Goal: Task Accomplishment & Management: Manage account settings

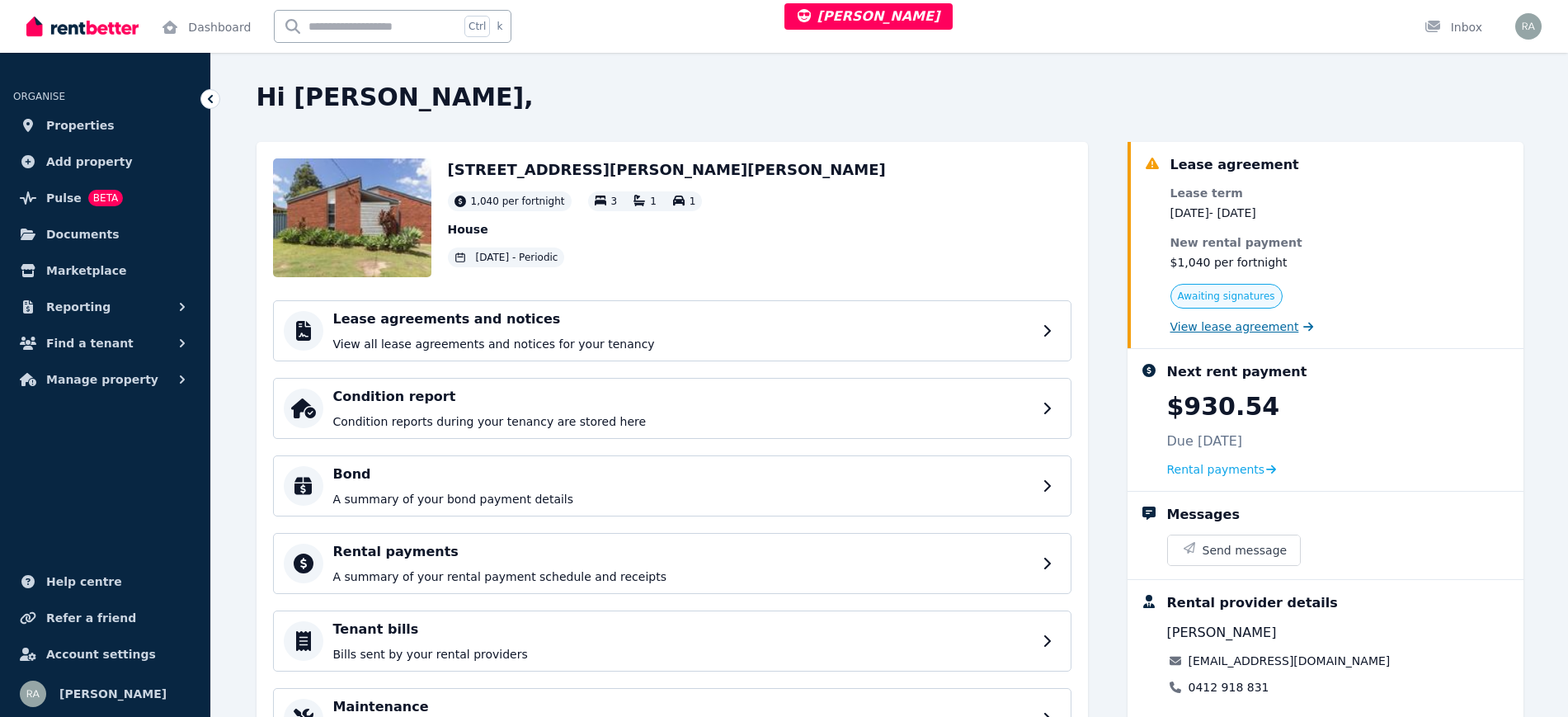
click at [1210, 326] on span "View lease agreement" at bounding box center [1235, 326] width 128 height 17
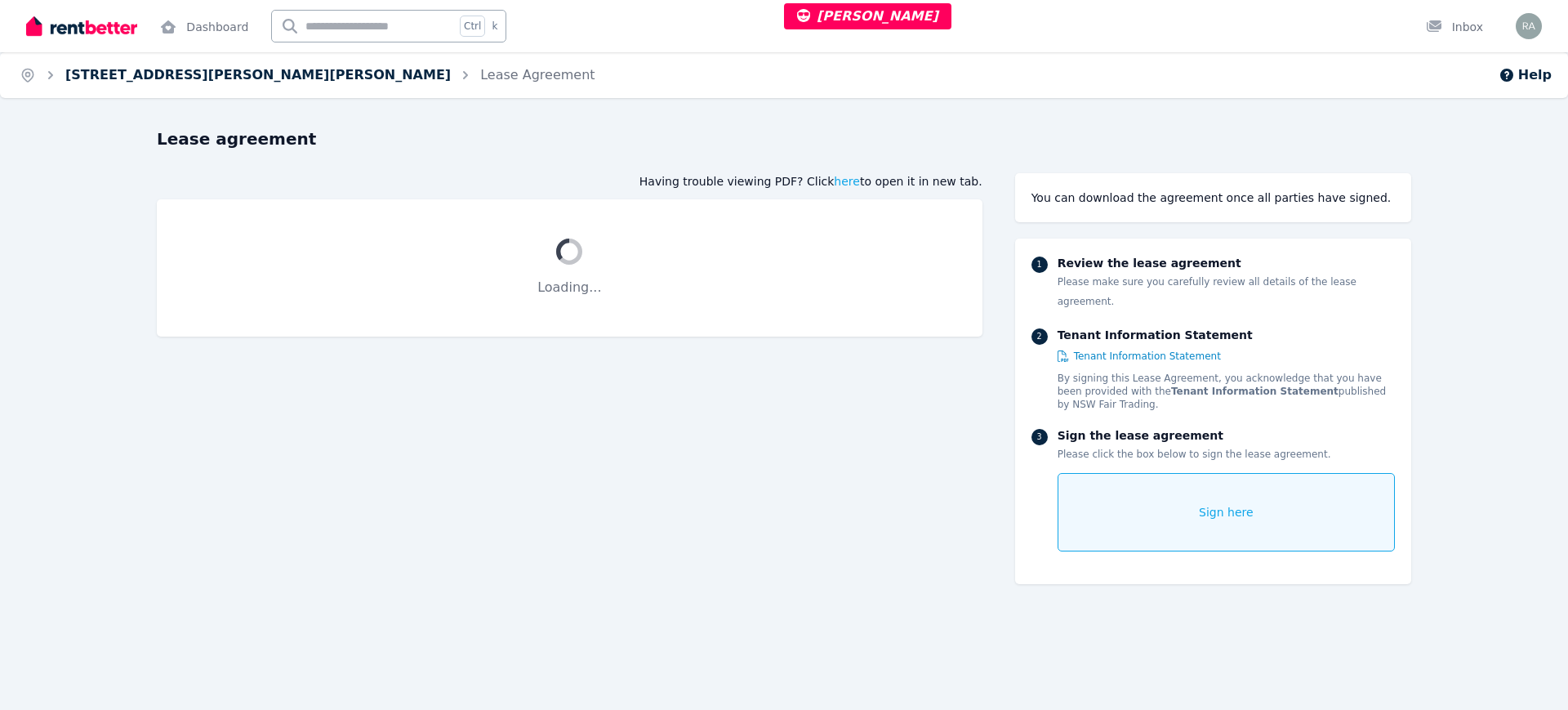
click at [253, 70] on link "10 Clyde Circuit, Raymond Terrace" at bounding box center [258, 75] width 386 height 15
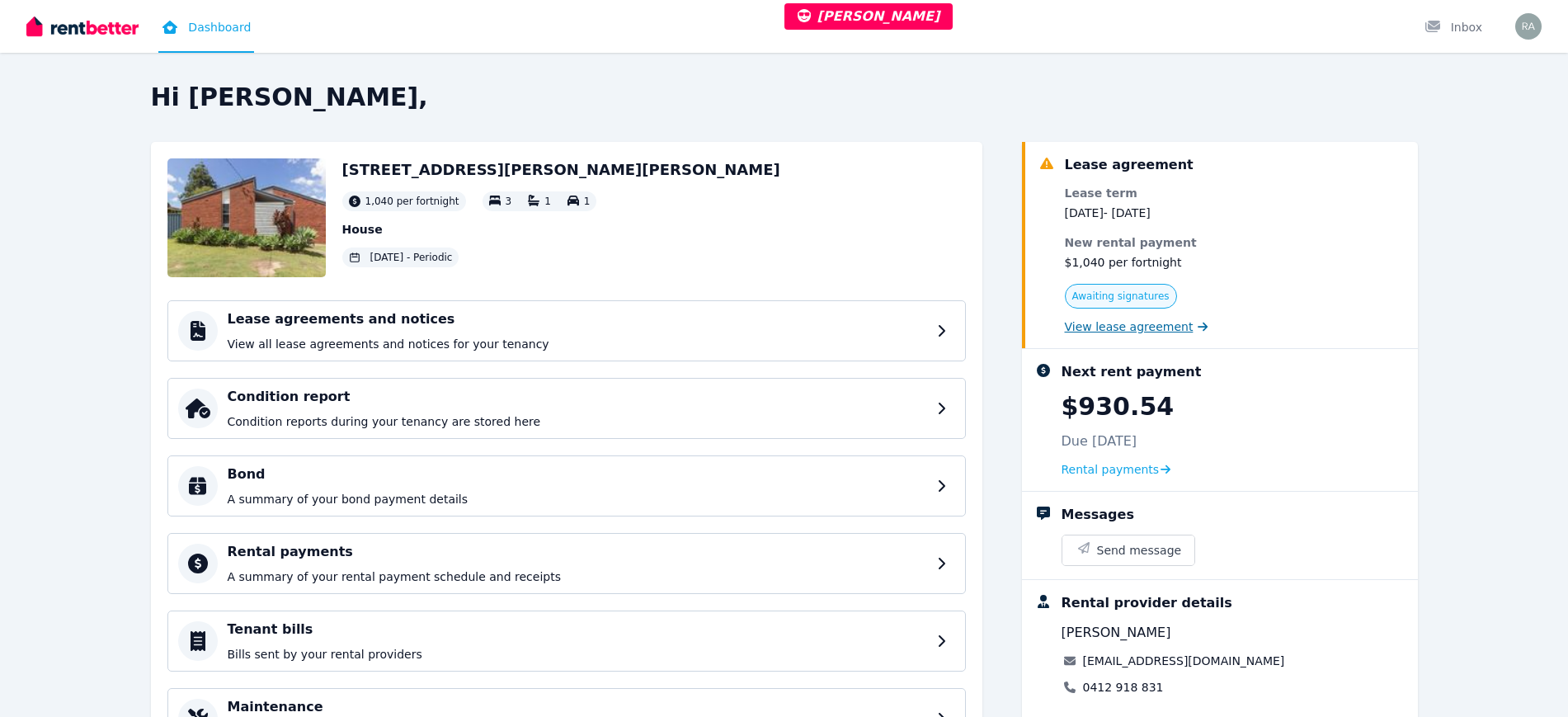
click at [1100, 321] on span "View lease agreement" at bounding box center [1129, 326] width 128 height 17
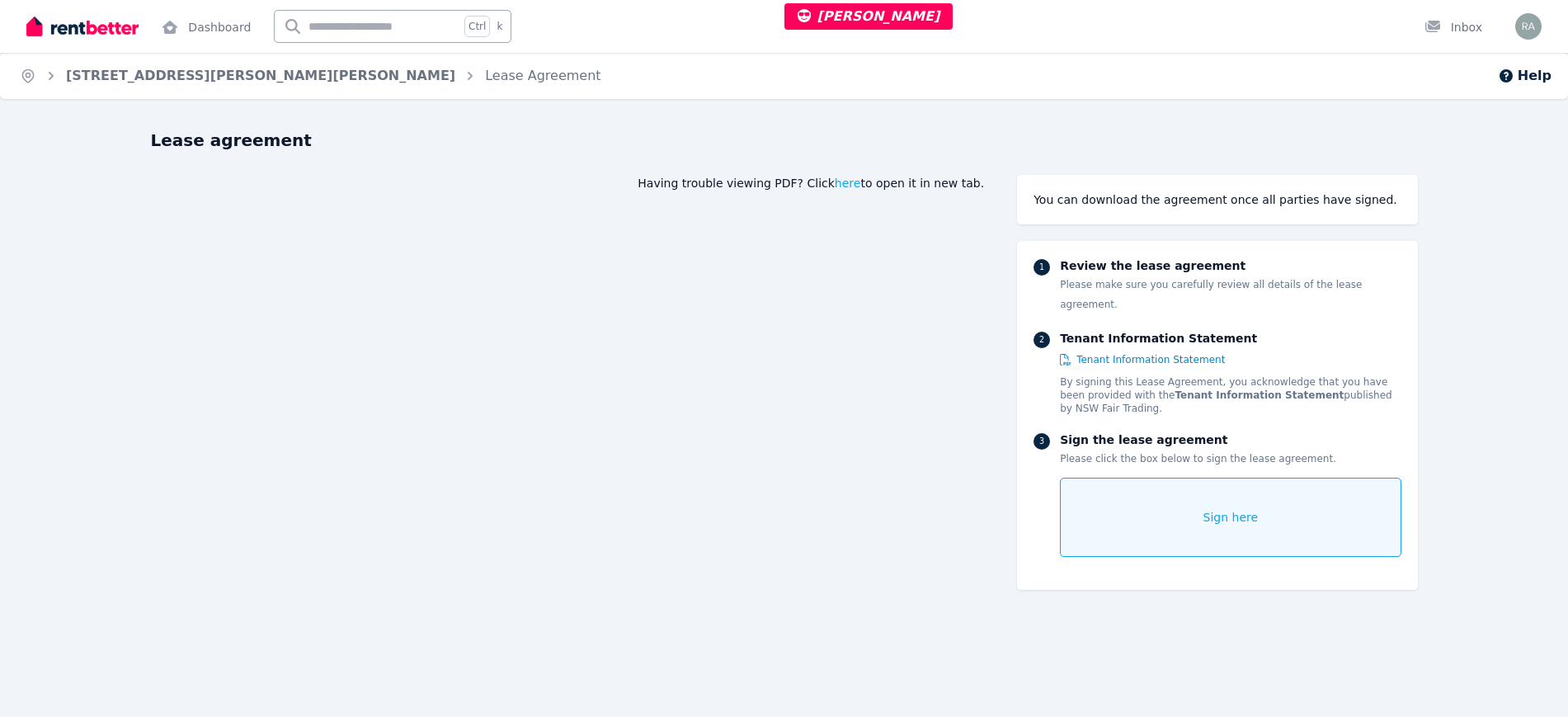
click at [1247, 509] on span "Sign here" at bounding box center [1231, 517] width 55 height 17
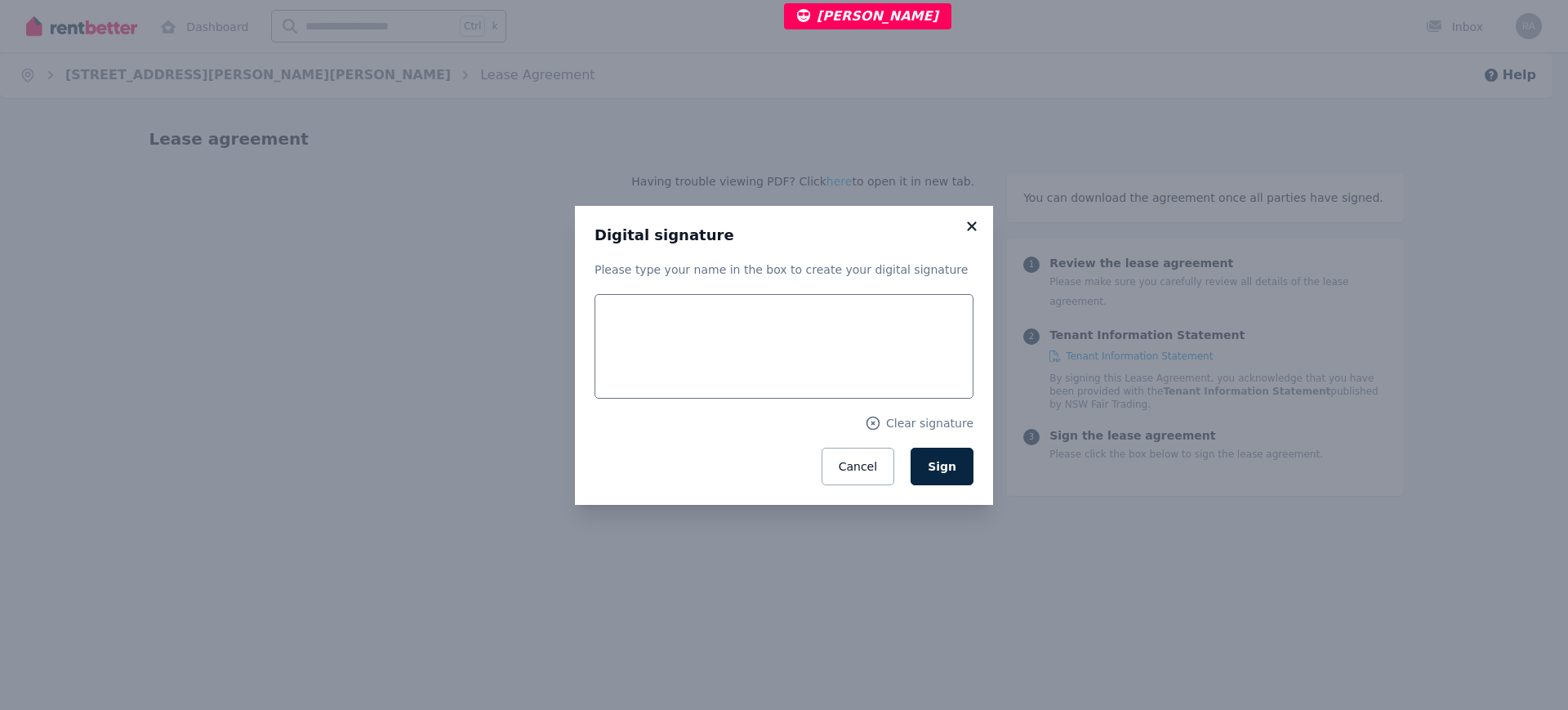
click at [969, 221] on icon at bounding box center [971, 225] width 9 height 9
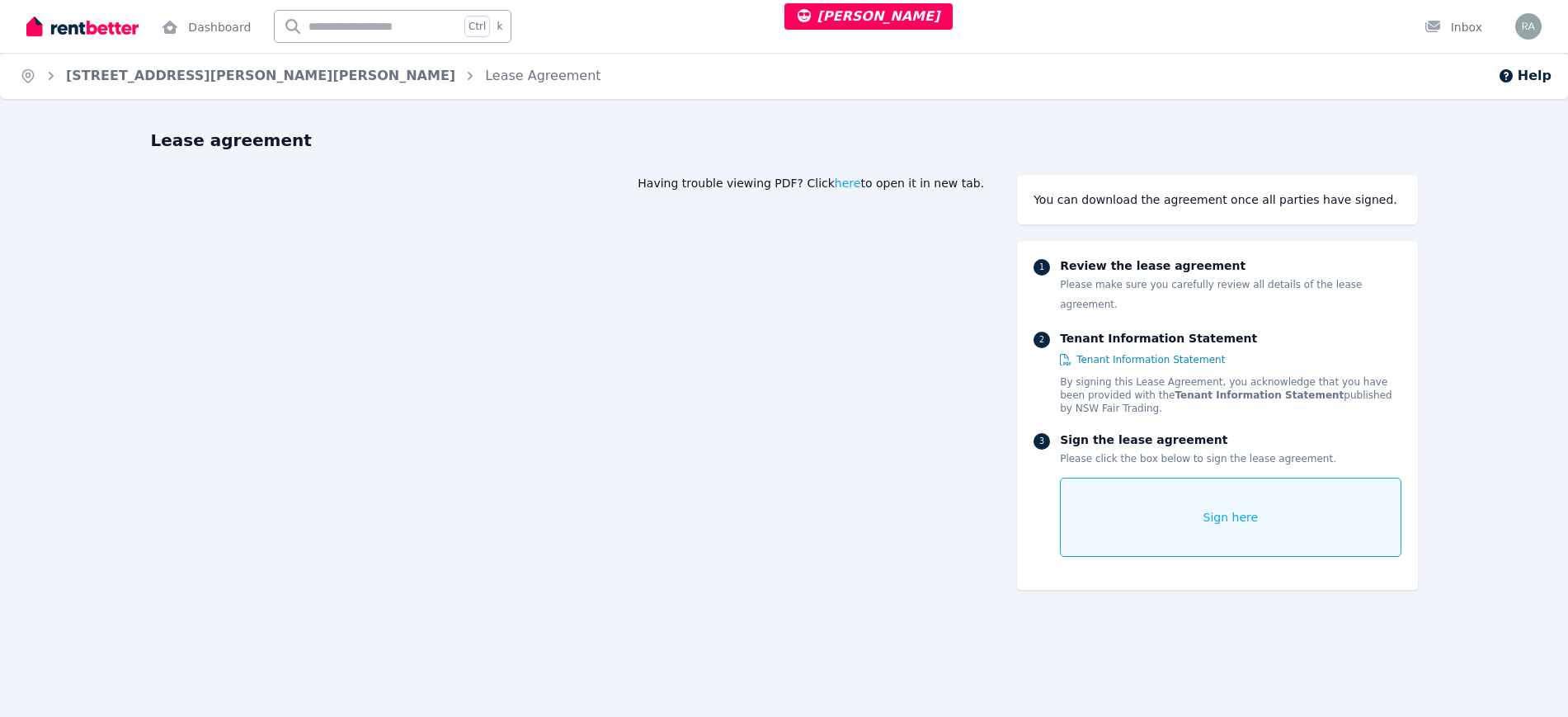
click at [1255, 496] on div "Sign here" at bounding box center [1230, 518] width 341 height 80
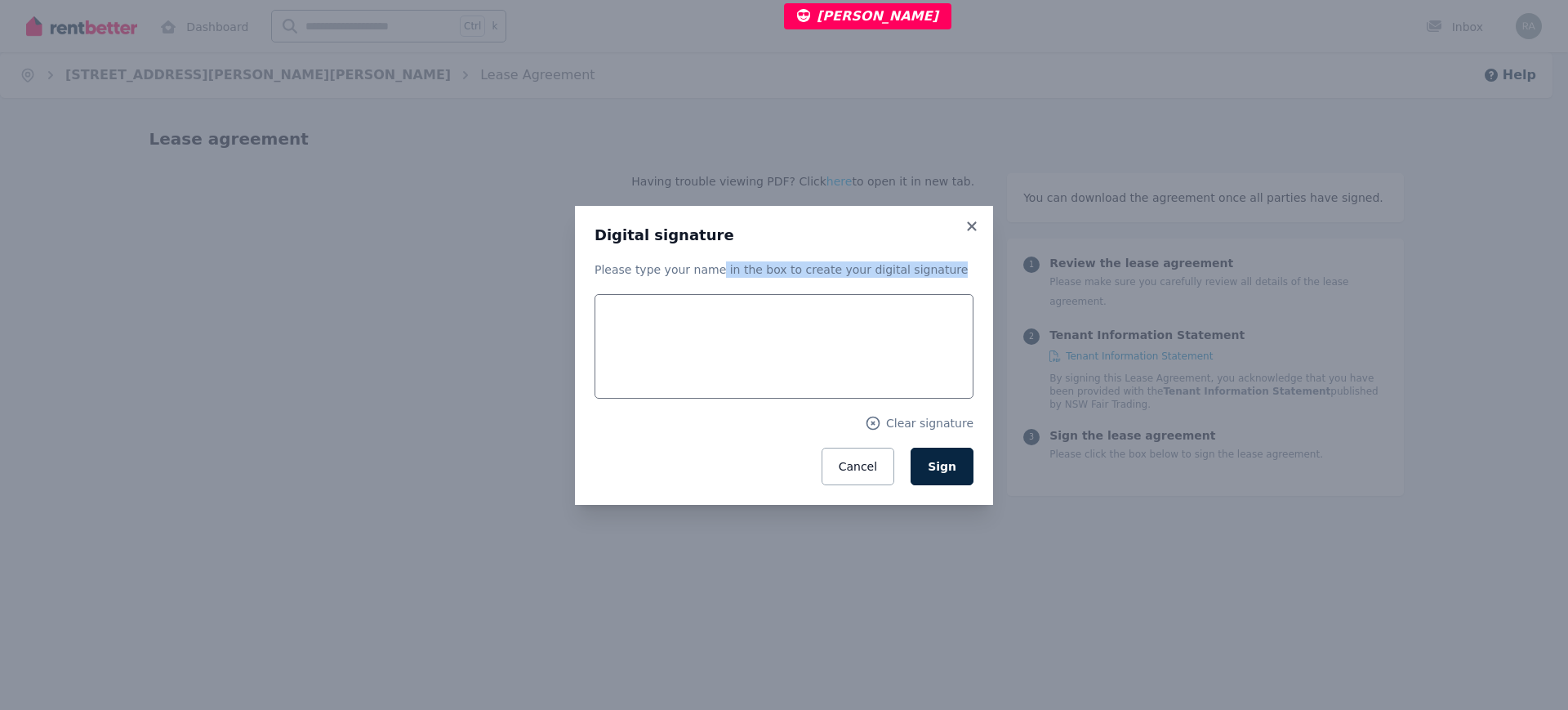
drag, startPoint x: 709, startPoint y: 269, endPoint x: 946, endPoint y: 282, distance: 237.4
click at [946, 282] on div "Please type your name in the box to create your digital signature Clear signatu…" at bounding box center [784, 373] width 379 height 224
copy p "in the box to create your digital signature"
click at [949, 265] on p "Please type your name in the box to create your digital signature" at bounding box center [784, 269] width 379 height 16
click at [978, 223] on icon at bounding box center [972, 226] width 16 height 14
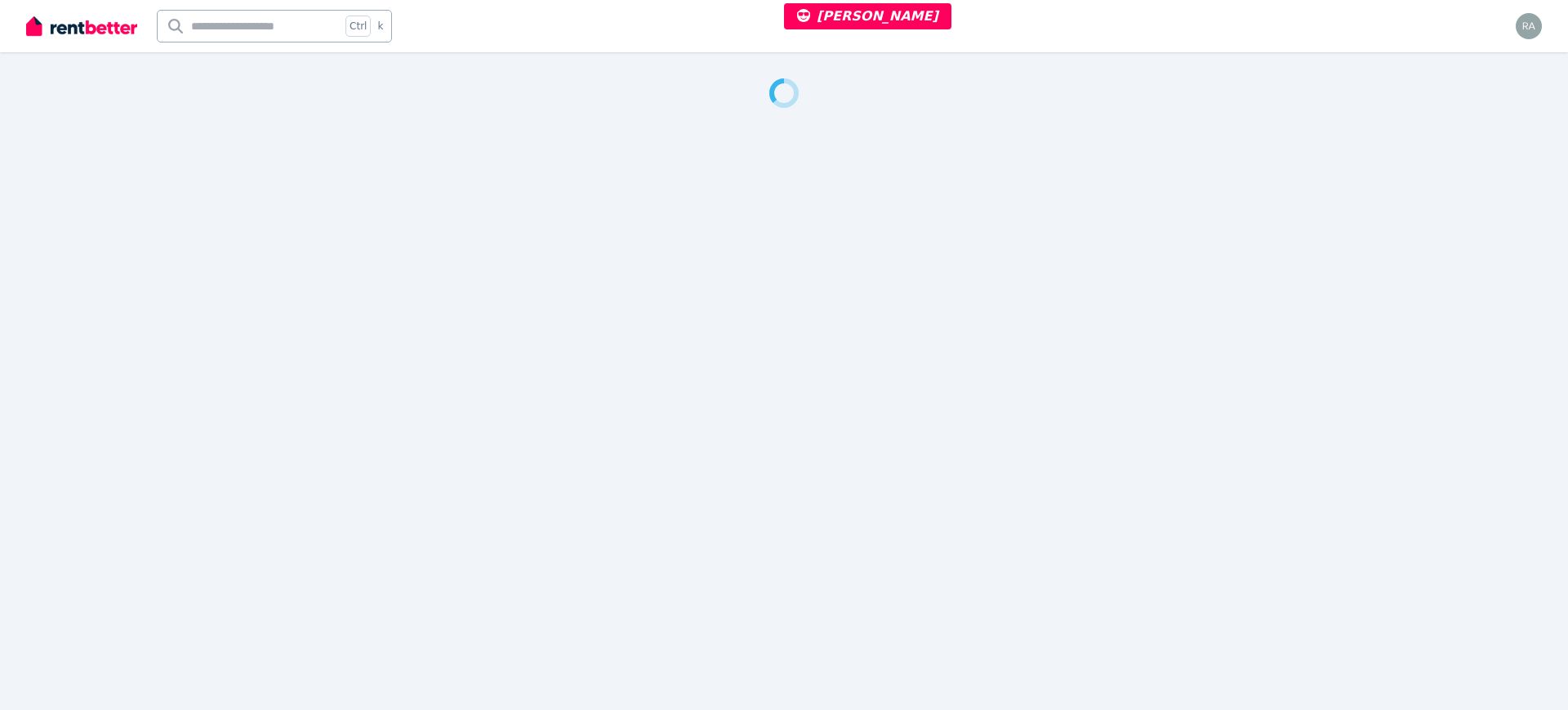
select select "***"
select select "**********"
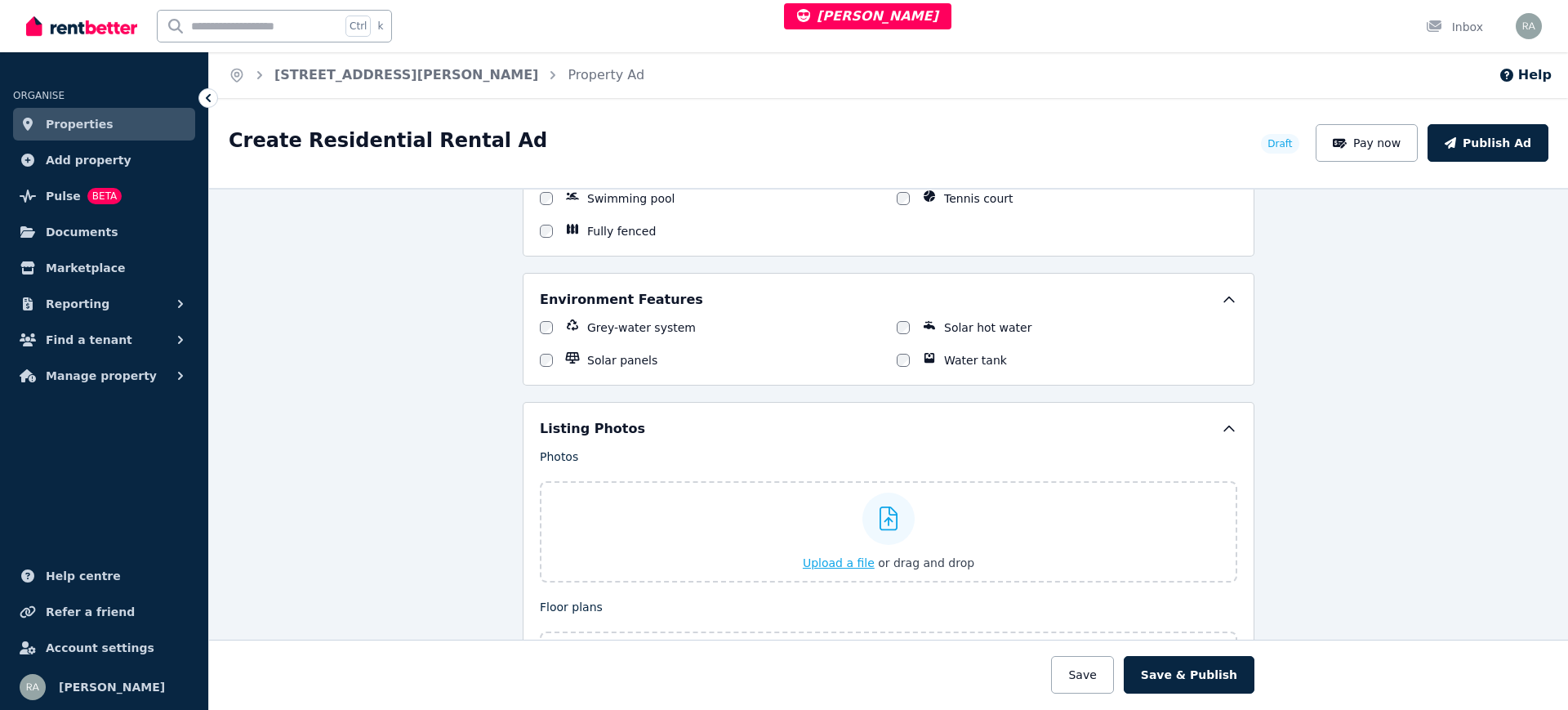
click at [844, 566] on span "Upload a file" at bounding box center [839, 563] width 72 height 13
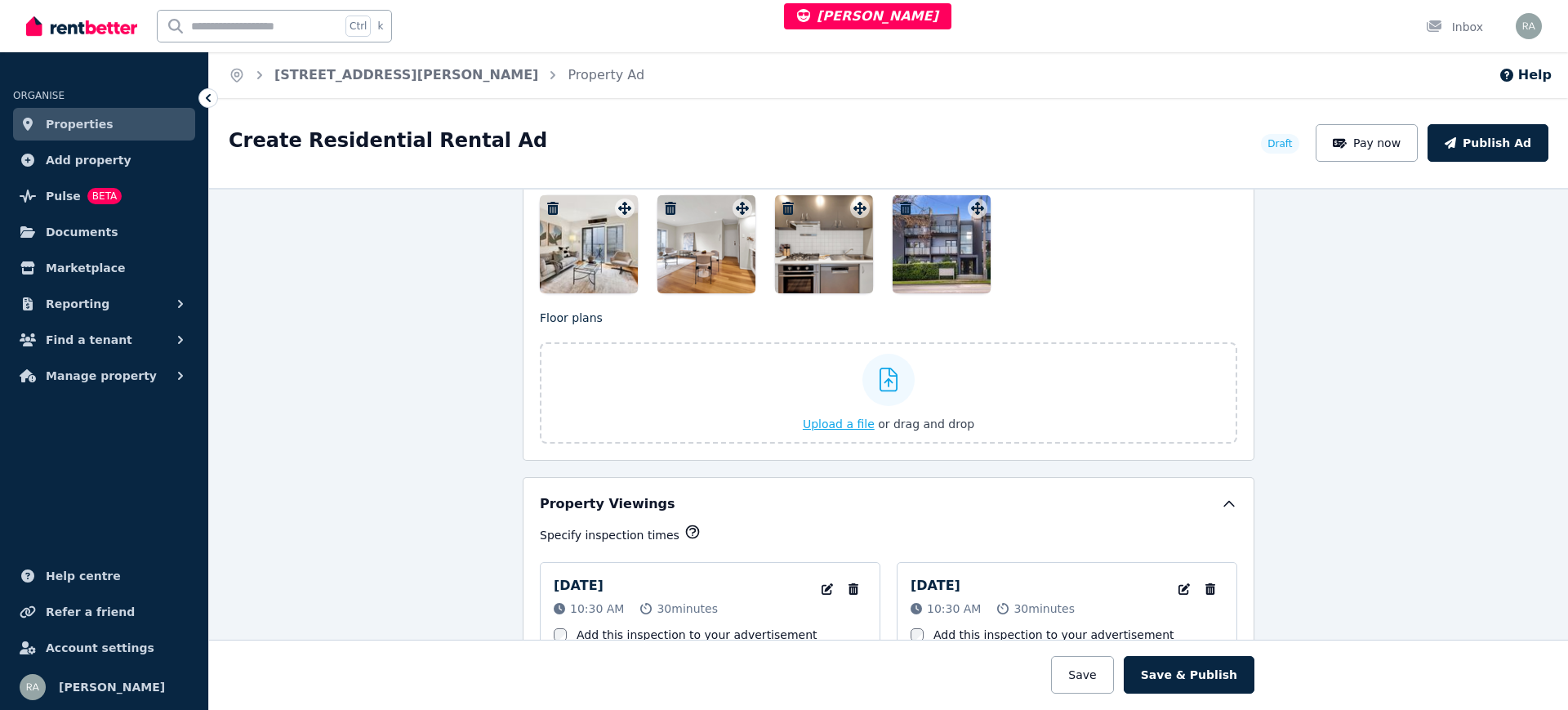
scroll to position [2254, 0]
click at [822, 416] on span "Upload a file" at bounding box center [839, 422] width 72 height 13
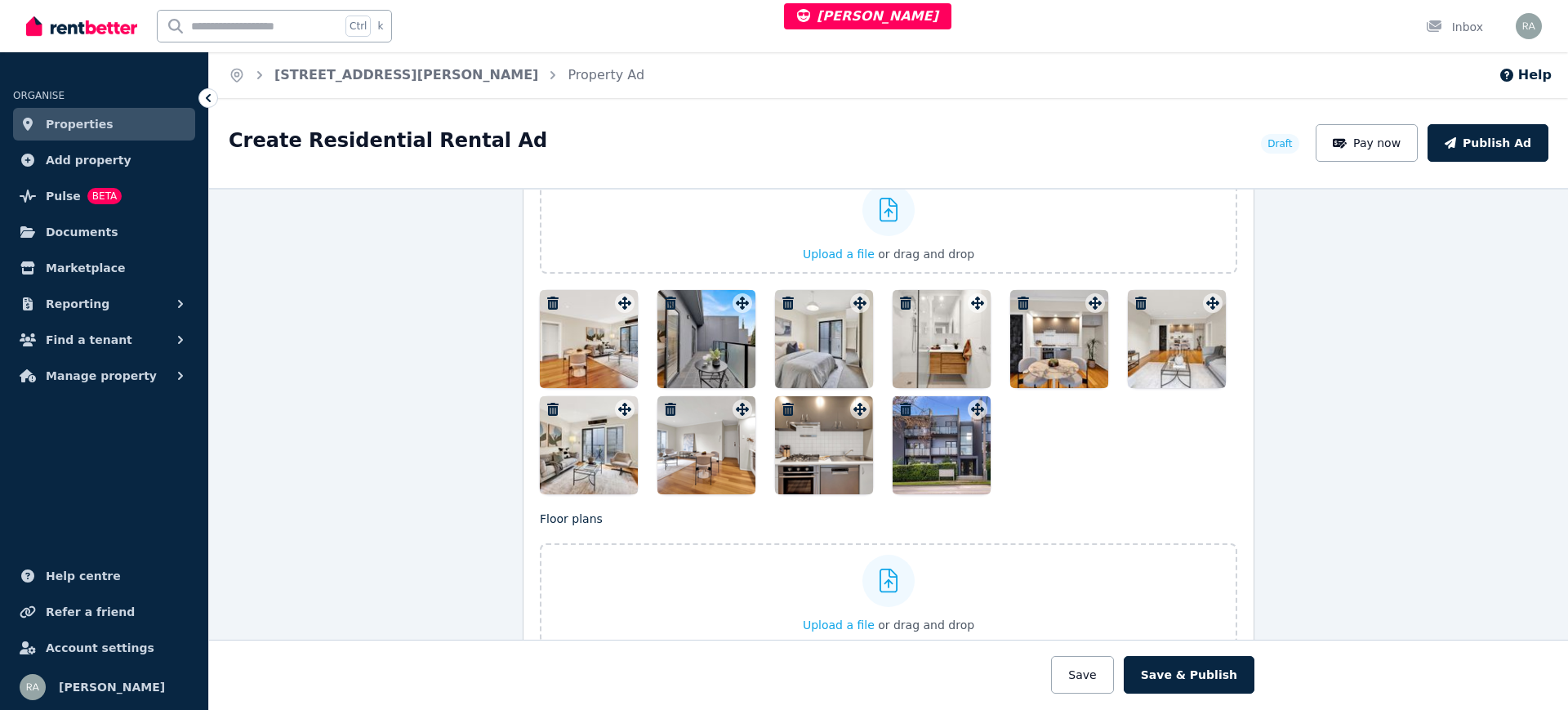
scroll to position [2050, 0]
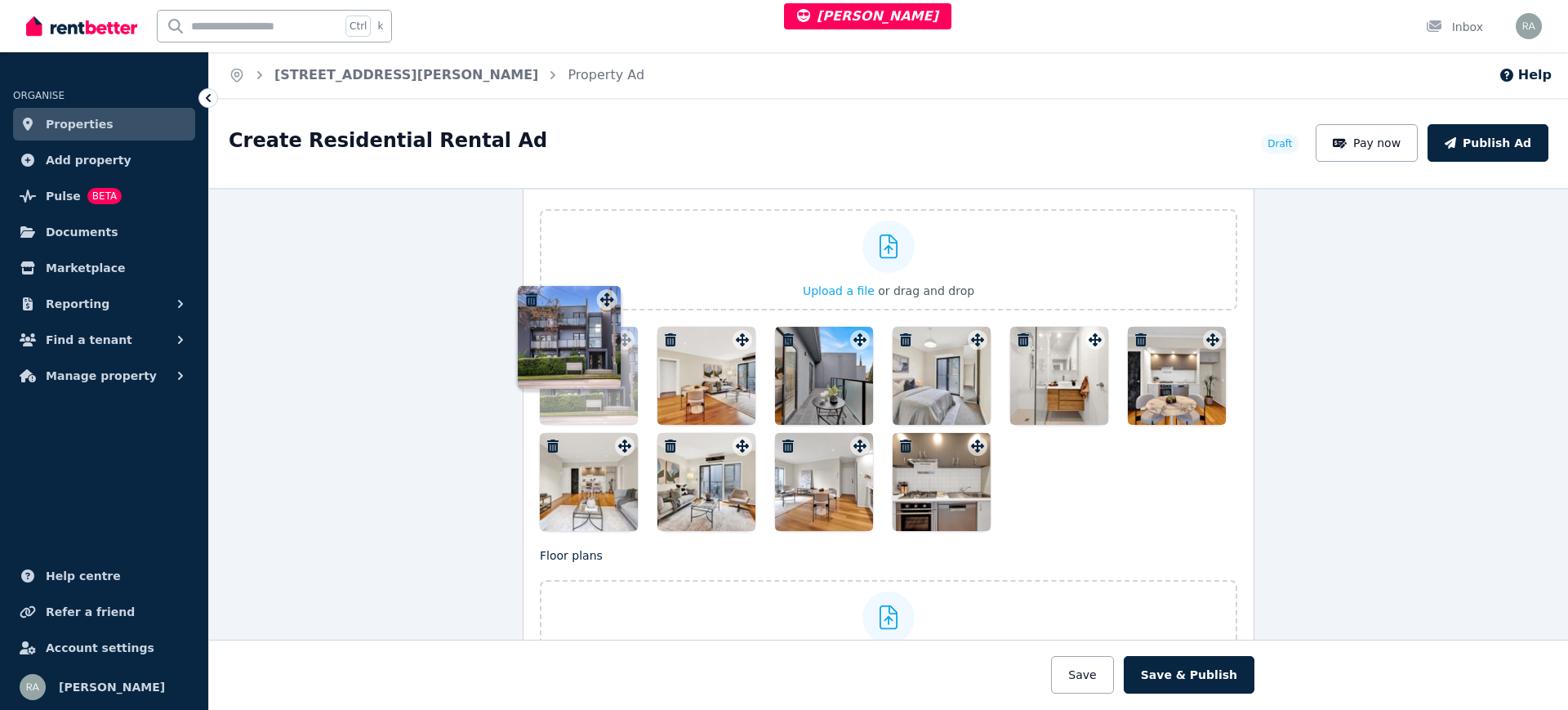
drag, startPoint x: 976, startPoint y: 410, endPoint x: 611, endPoint y: 286, distance: 385.5
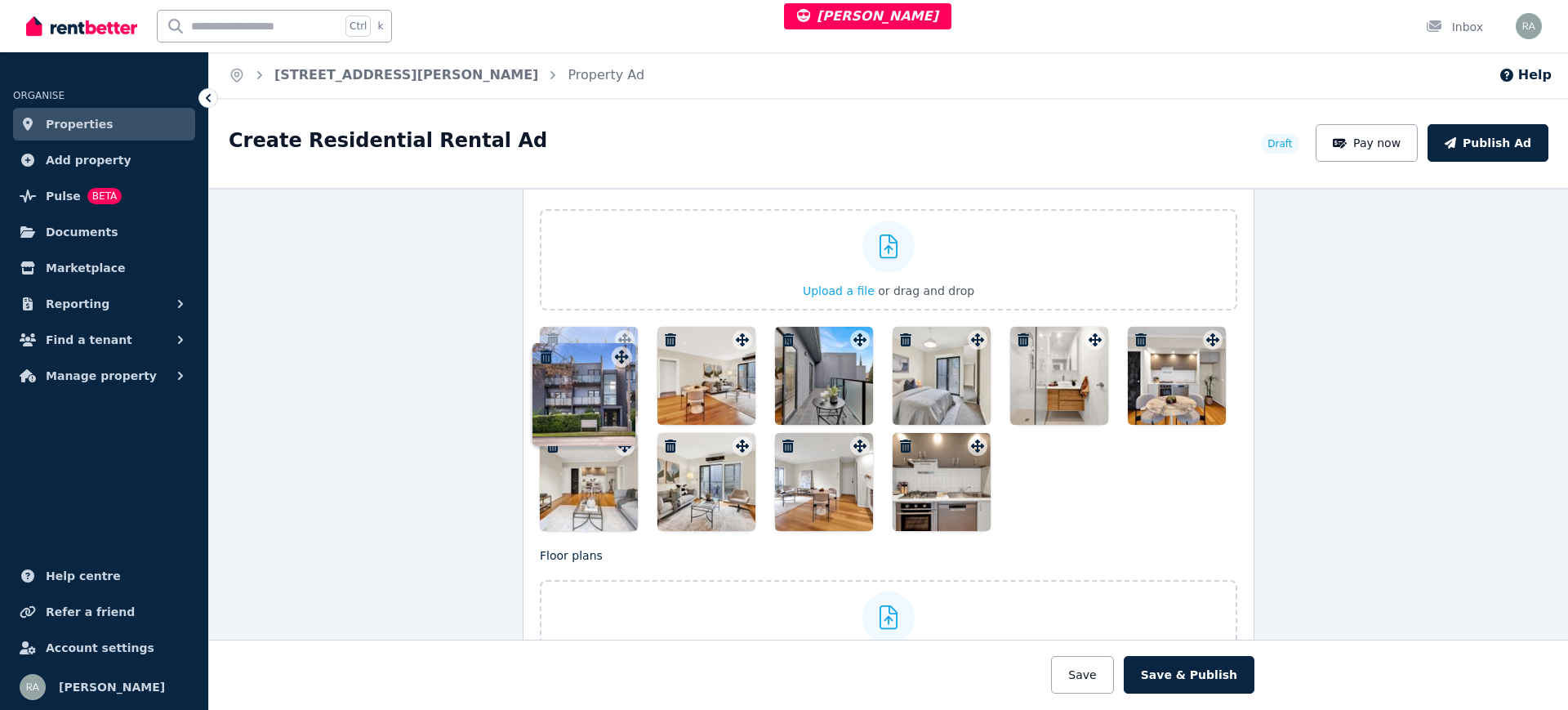
click at [611, 286] on div "Photos Upload a file or drag and drop Uploaded " 1.jpg " Uploaded " 2.jpeg " Up…" at bounding box center [888, 353] width 697 height 355
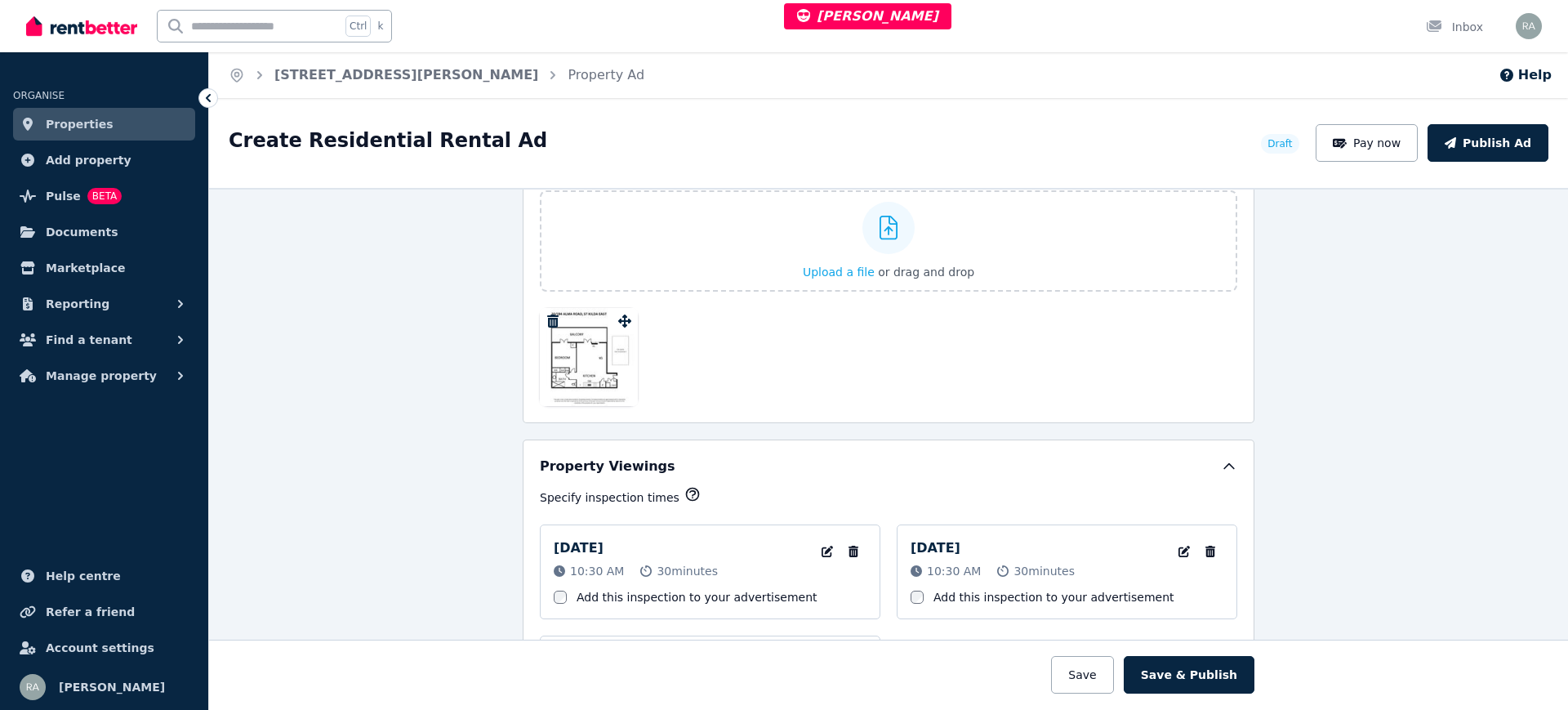
scroll to position [2405, 0]
click at [1103, 669] on button "Save" at bounding box center [1082, 674] width 63 height 38
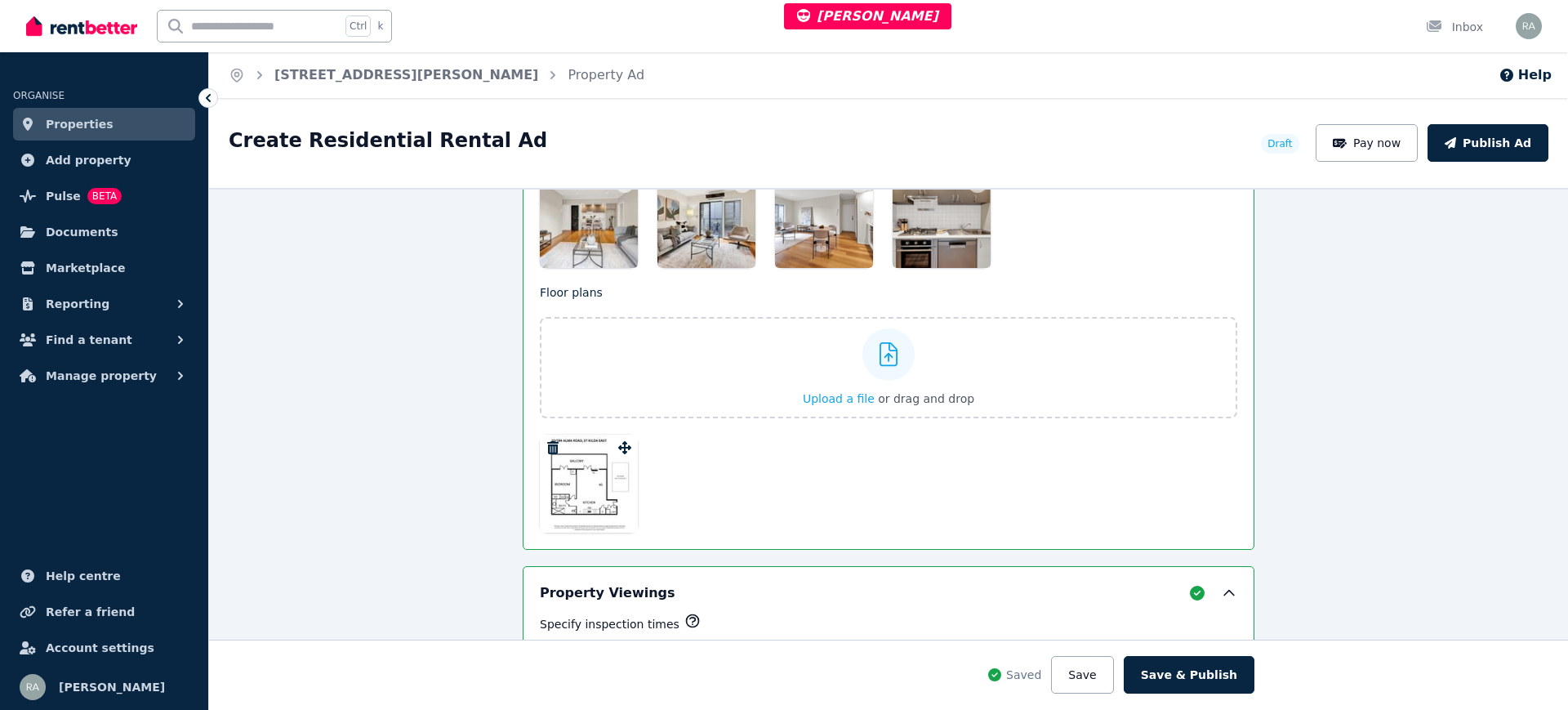
scroll to position [2532, 0]
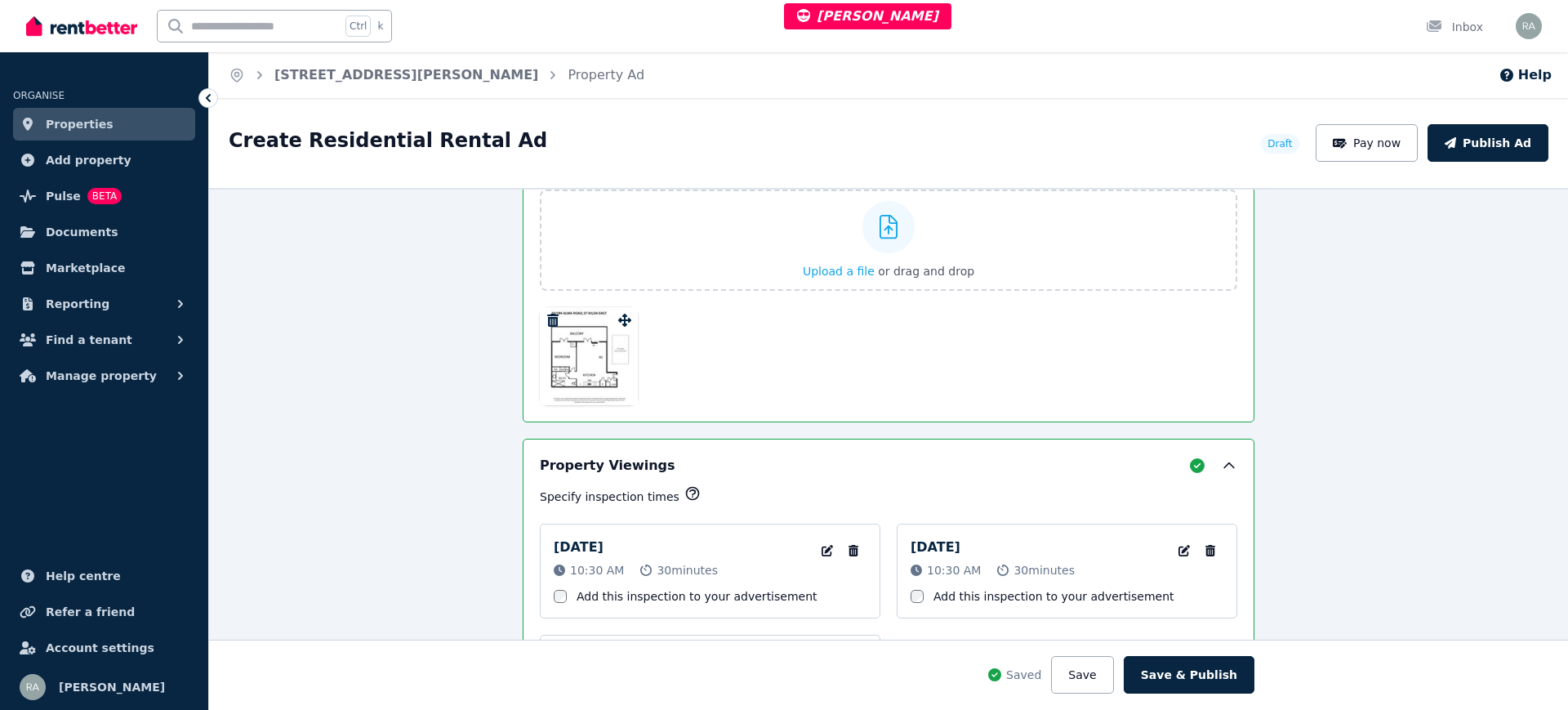
click at [585, 352] on div at bounding box center [589, 356] width 98 height 98
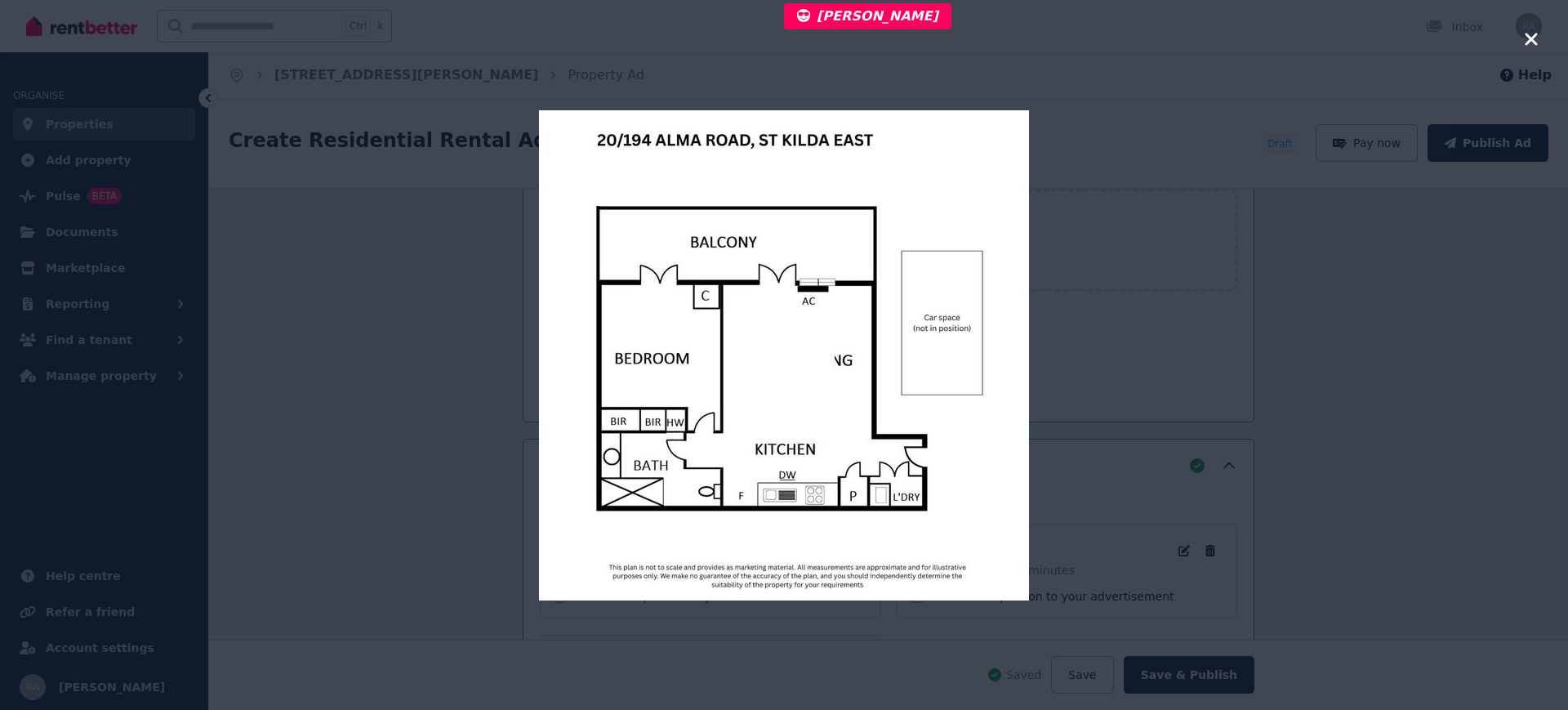
click at [1521, 39] on div at bounding box center [784, 355] width 1568 height 710
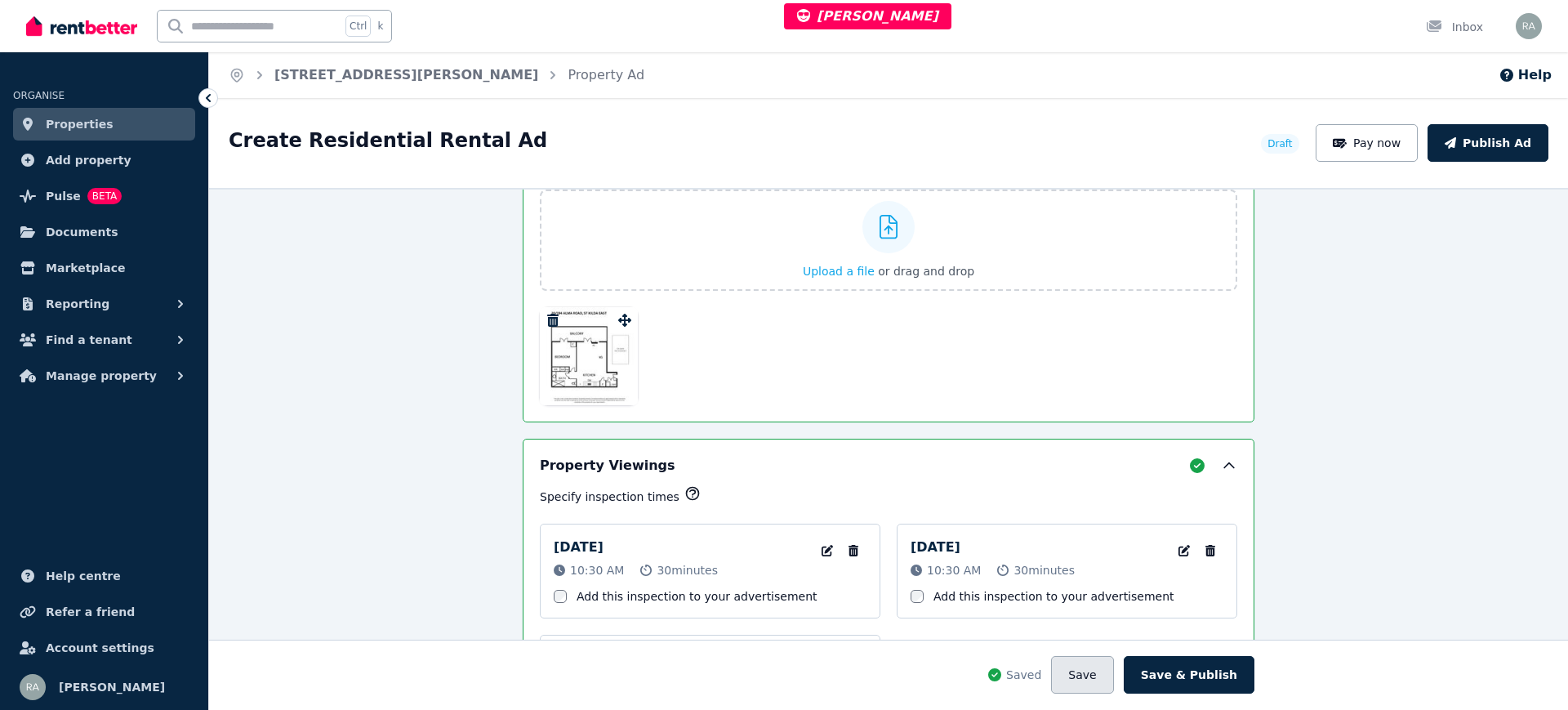
click at [1100, 672] on button "Save" at bounding box center [1082, 674] width 63 height 38
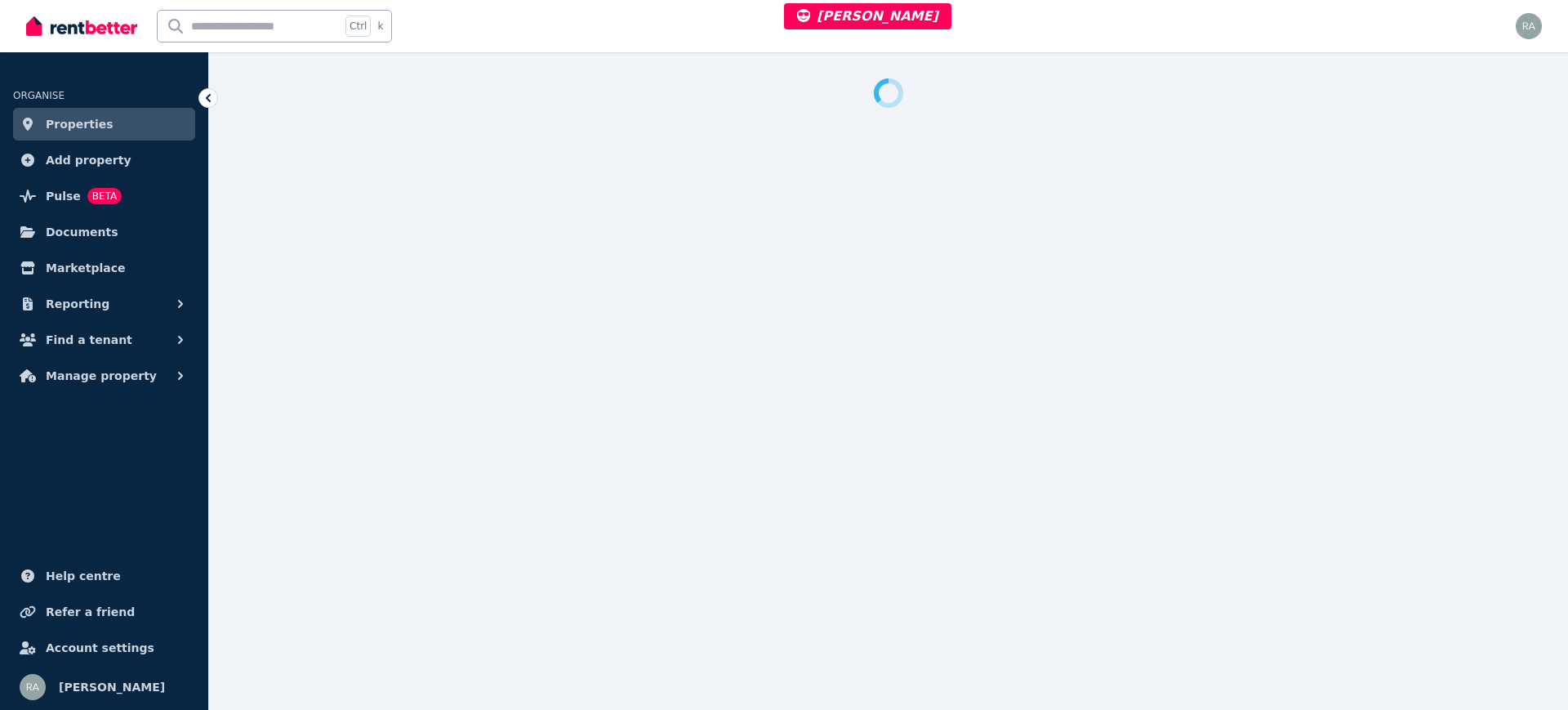
select select "***"
select select "**********"
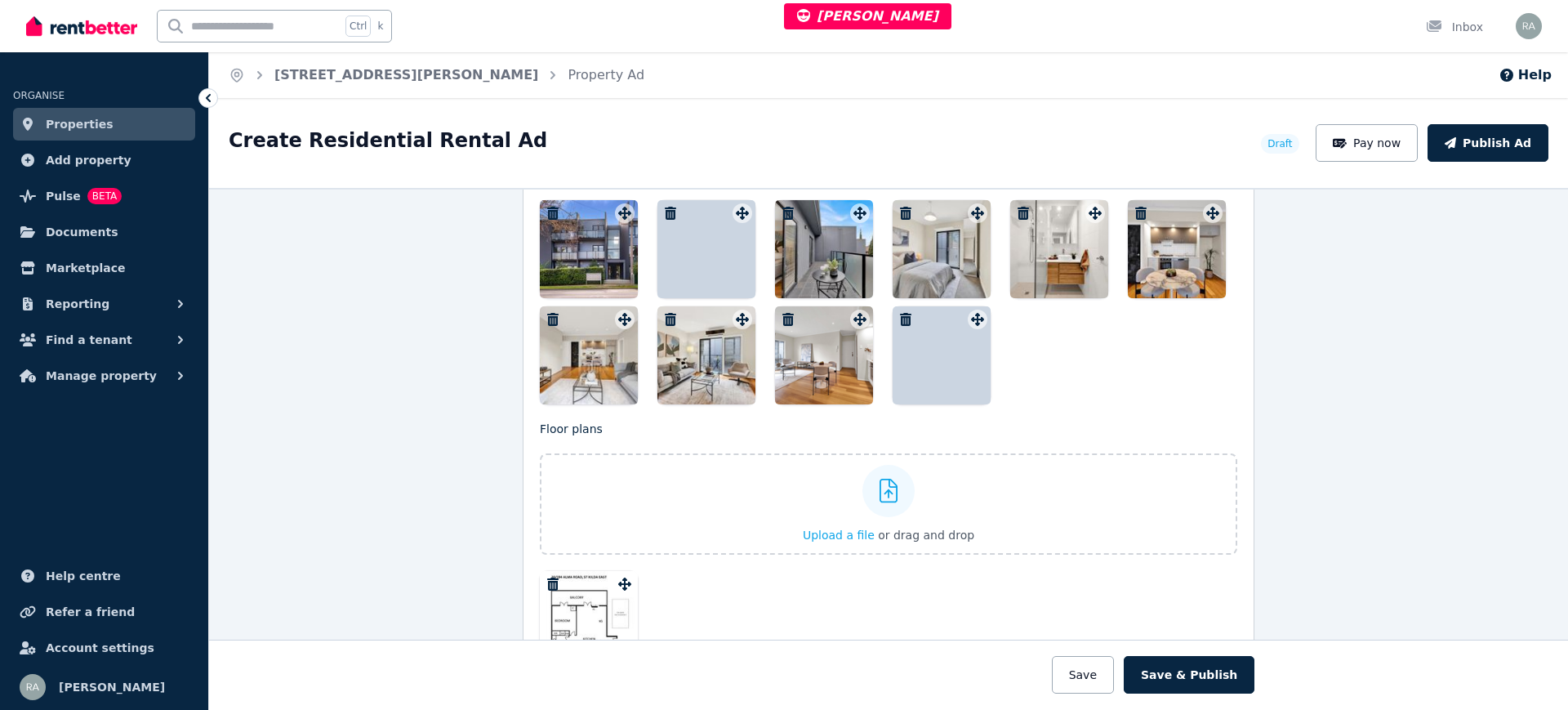
scroll to position [2142, 0]
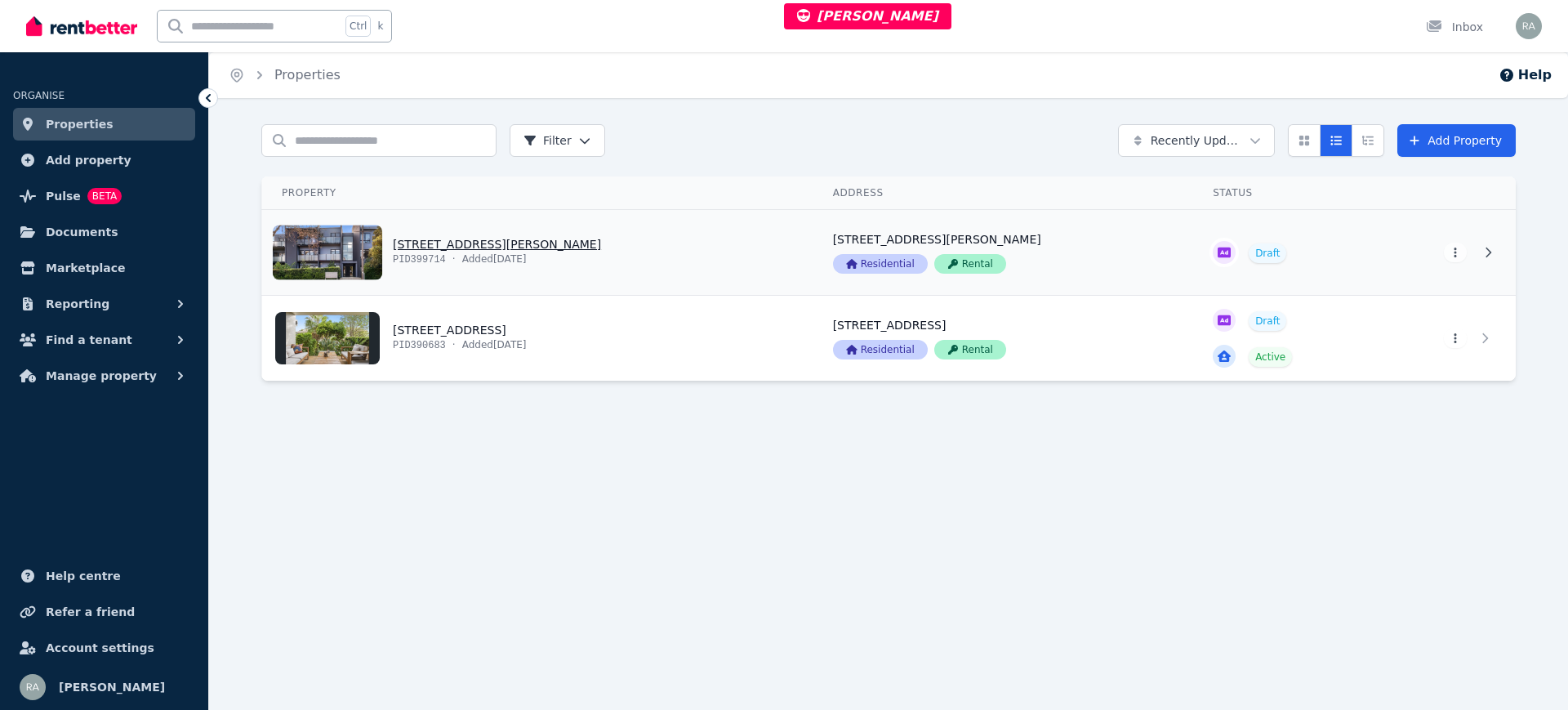
click at [627, 257] on link "View property details" at bounding box center [538, 252] width 551 height 85
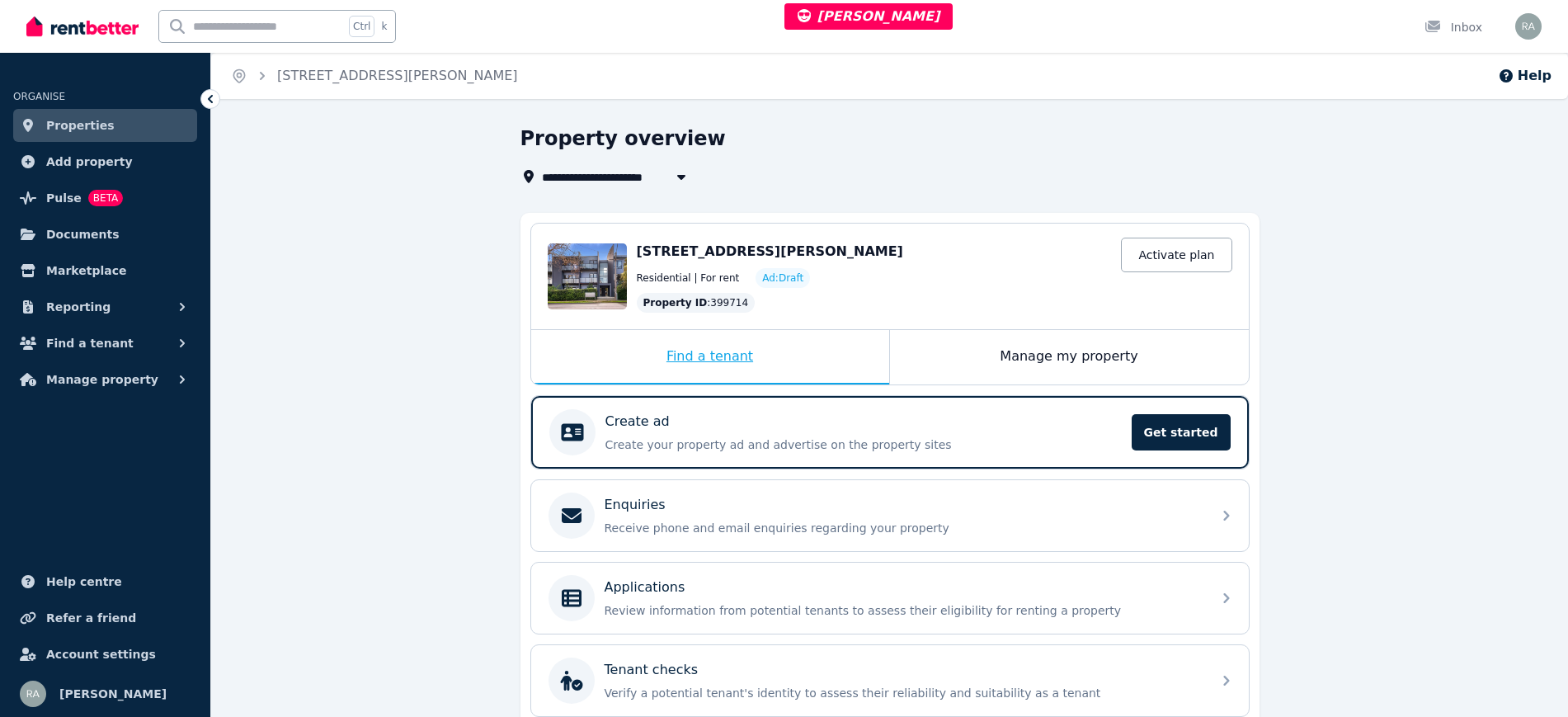
click at [801, 353] on div "Find a tenant" at bounding box center [710, 358] width 358 height 54
click at [861, 436] on p "Create your property ad and advertise on the property sites" at bounding box center [864, 444] width 517 height 17
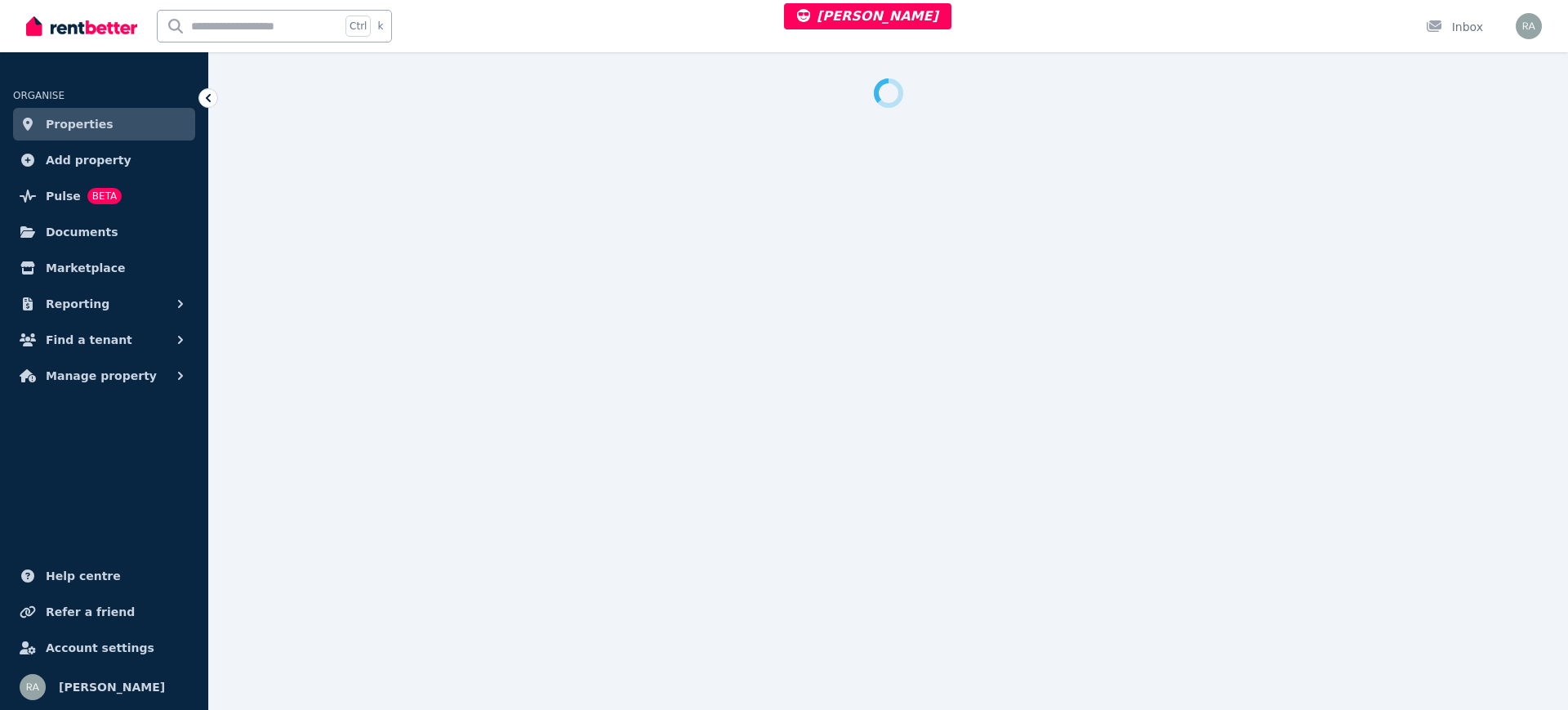
select select "***"
select select "**********"
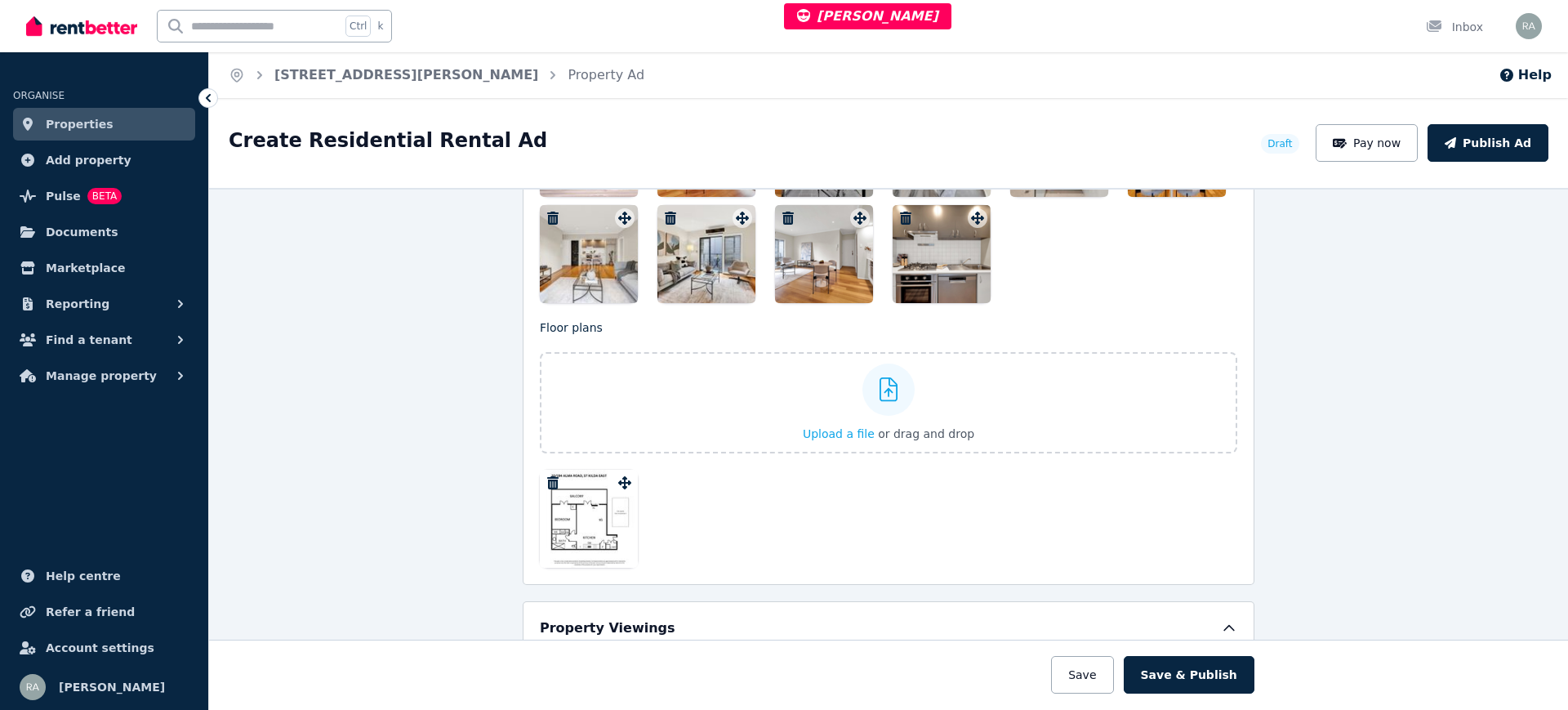
scroll to position [2244, 0]
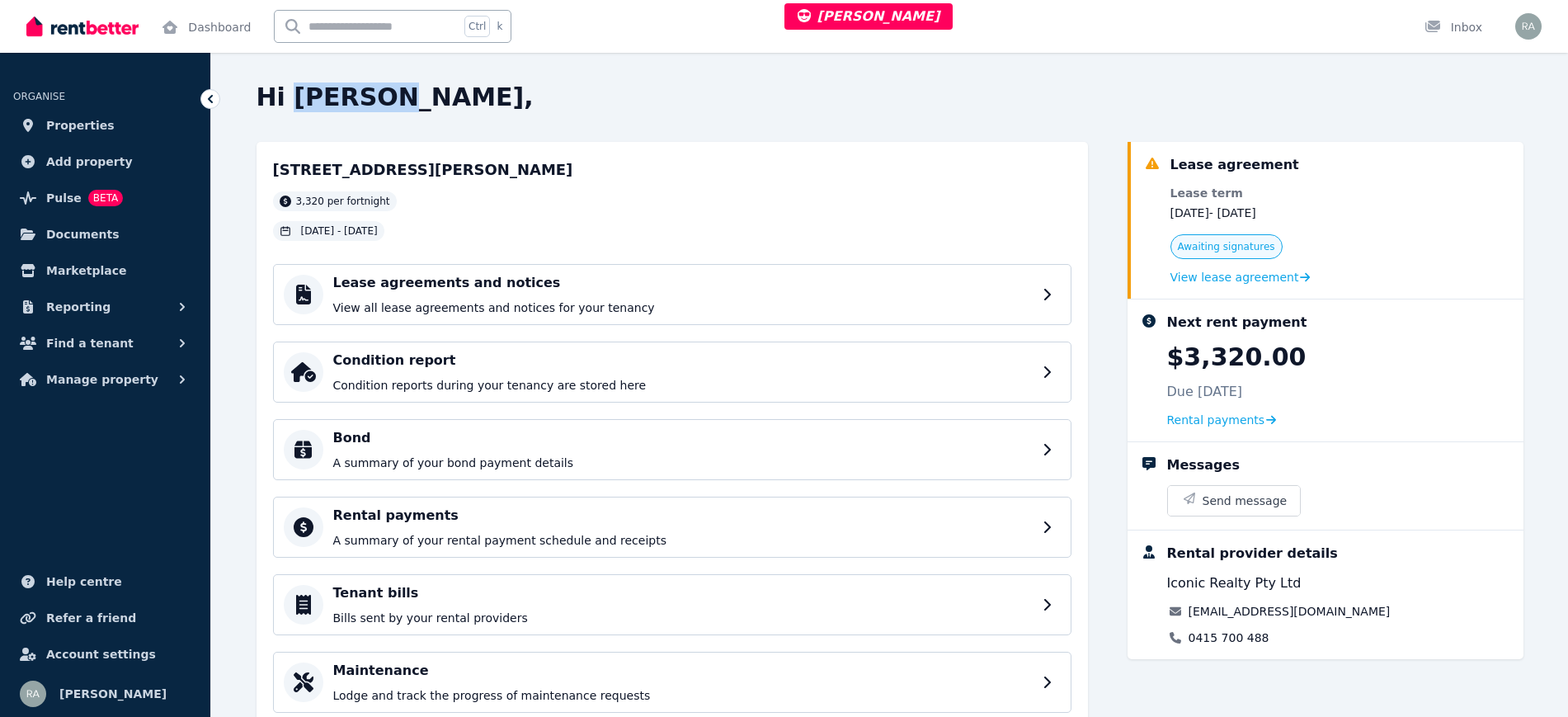
drag, startPoint x: 290, startPoint y: 101, endPoint x: 375, endPoint y: 110, distance: 85.5
click at [375, 110] on h2 "Hi [PERSON_NAME]," at bounding box center [890, 97] width 1267 height 30
copy h2 "[PERSON_NAME]"
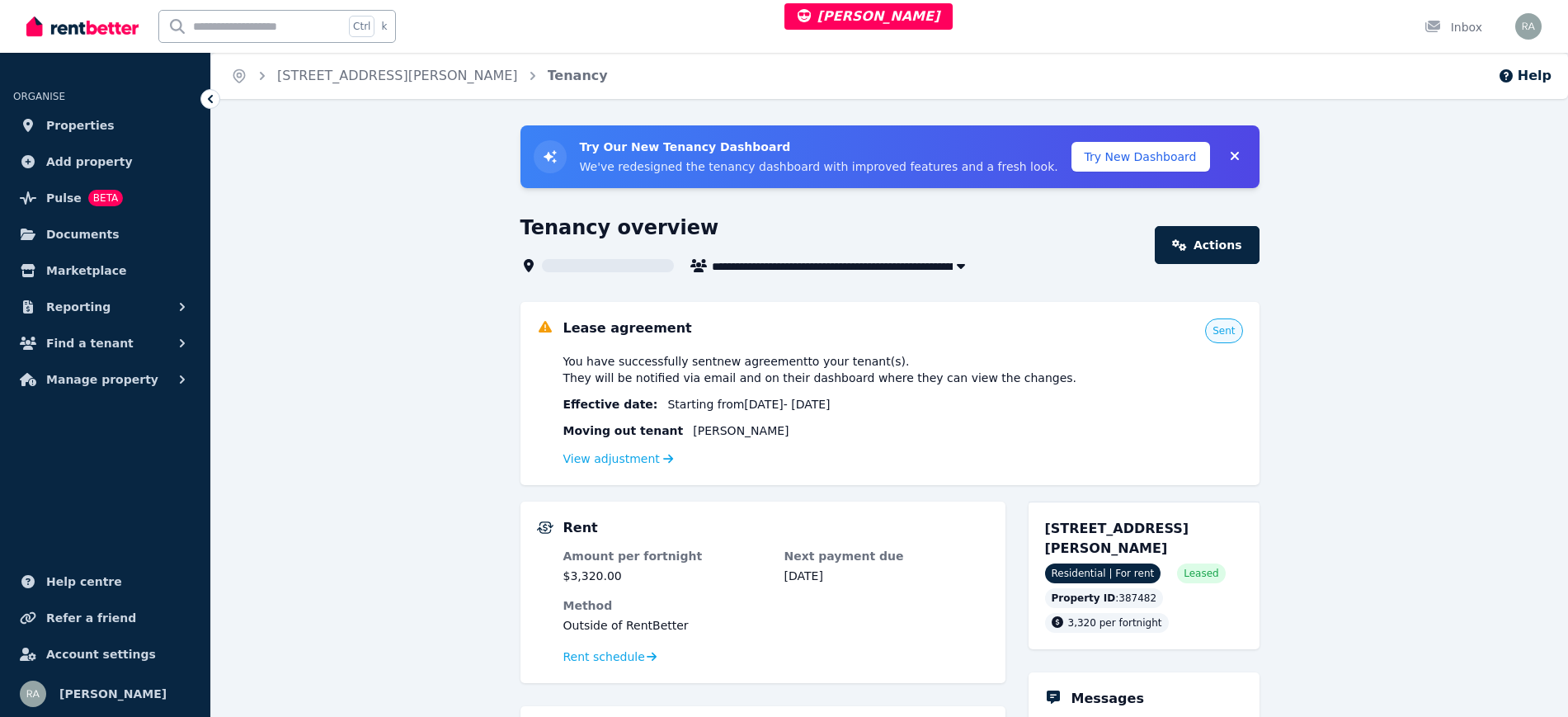
click at [633, 450] on div "View adjustment" at bounding box center [903, 459] width 680 height 19
click at [629, 459] on link "View adjustment" at bounding box center [619, 459] width 111 height 14
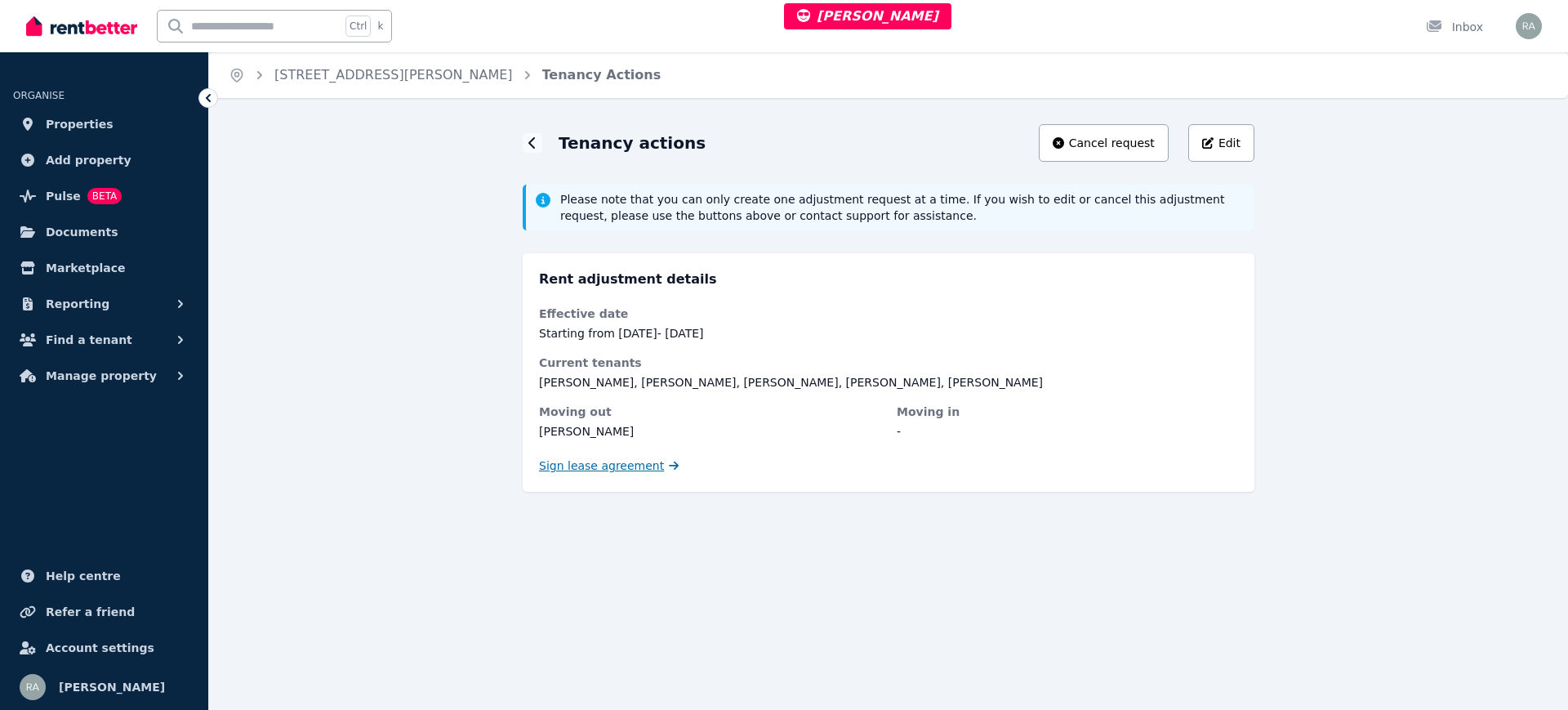
click at [651, 462] on link "Sign lease agreement" at bounding box center [608, 466] width 139 height 16
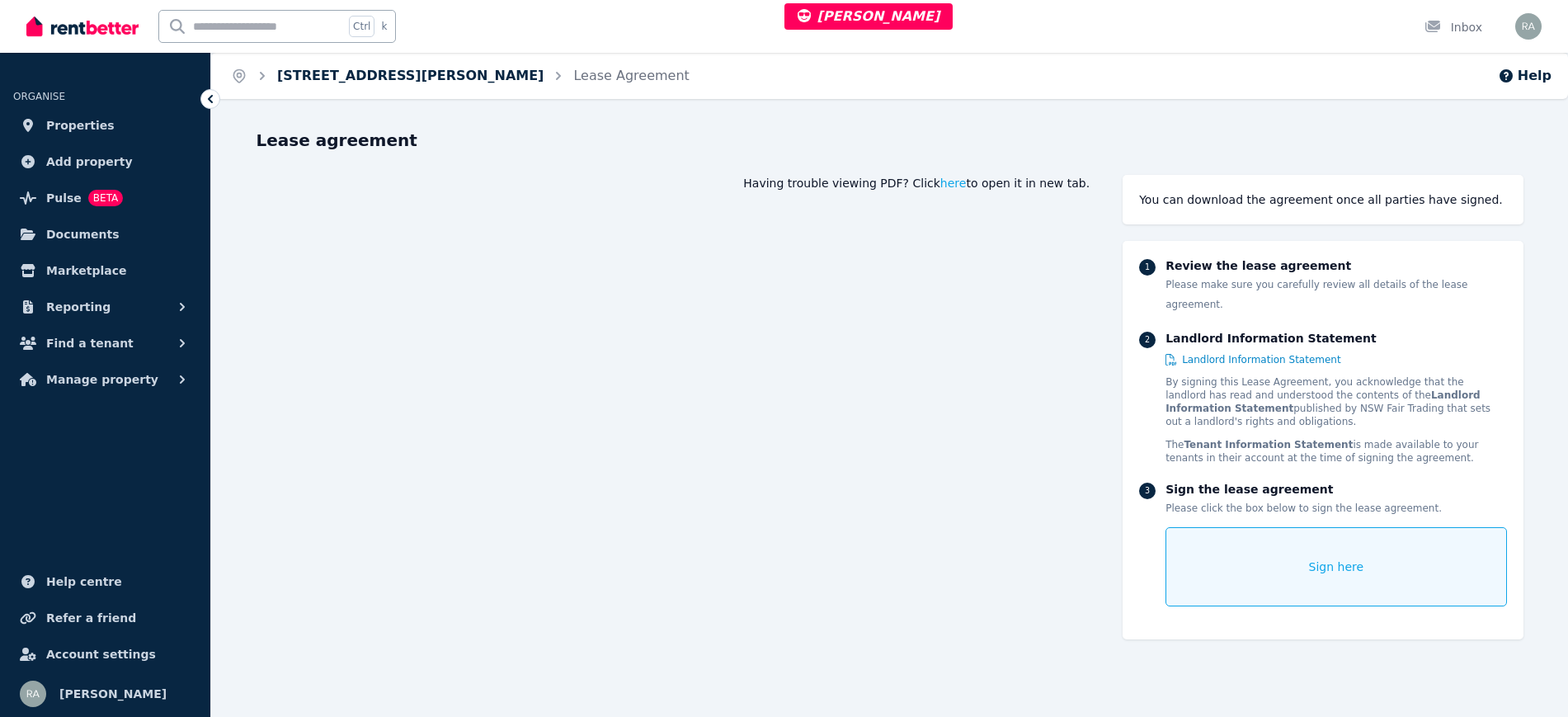
click at [363, 77] on link "[STREET_ADDRESS][PERSON_NAME]" at bounding box center [410, 76] width 266 height 16
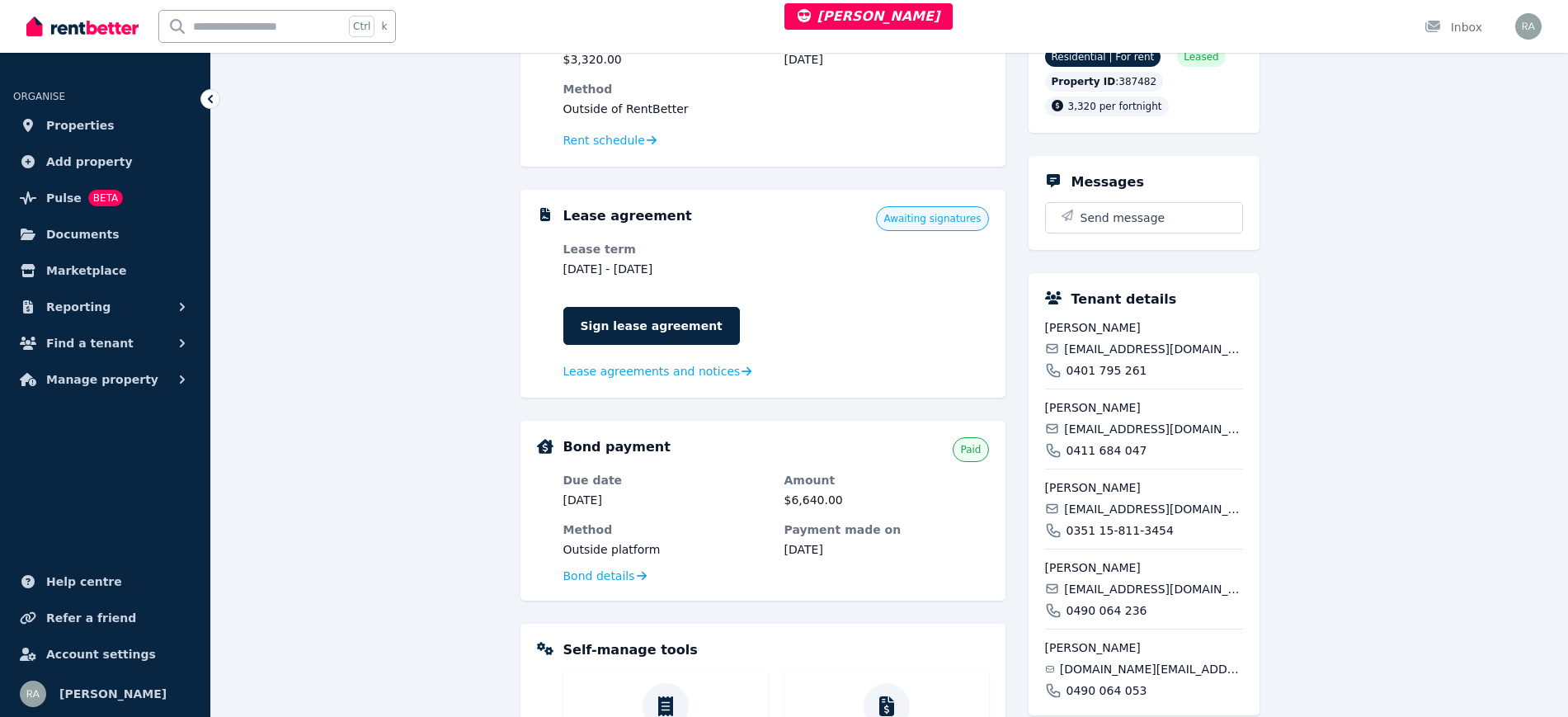
scroll to position [516, 0]
click at [650, 377] on span "Lease agreements and notices" at bounding box center [652, 371] width 178 height 17
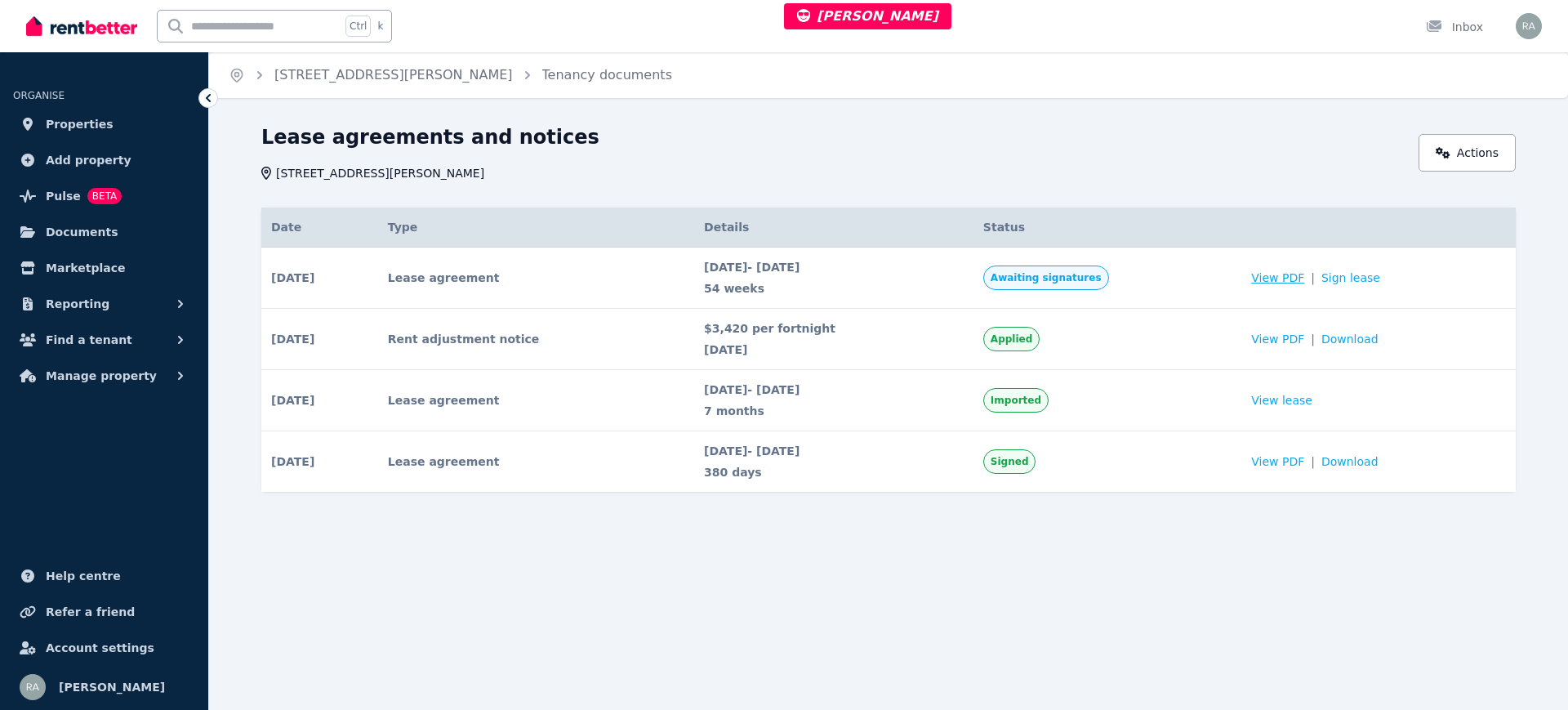
click at [1270, 273] on span "View PDF" at bounding box center [1277, 277] width 53 height 16
click at [1049, 278] on span "Awaiting signatures" at bounding box center [1046, 278] width 111 height 13
click at [286, 65] on span "[STREET_ADDRESS][PERSON_NAME]" at bounding box center [393, 75] width 239 height 19
click at [293, 73] on link "[STREET_ADDRESS][PERSON_NAME]" at bounding box center [393, 75] width 239 height 15
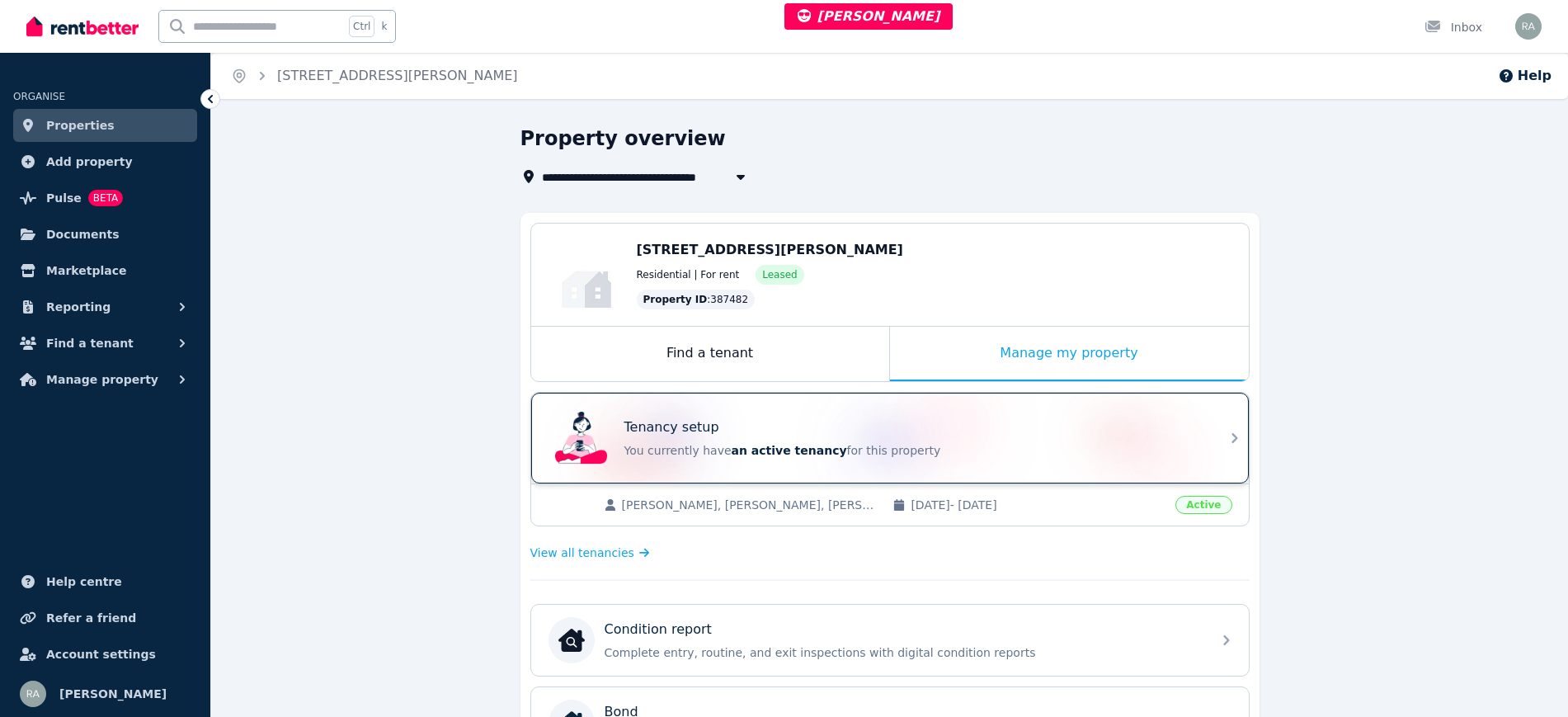
click at [900, 437] on div "Tenancy setup You currently have an active tenancy for this property" at bounding box center [913, 438] width 577 height 41
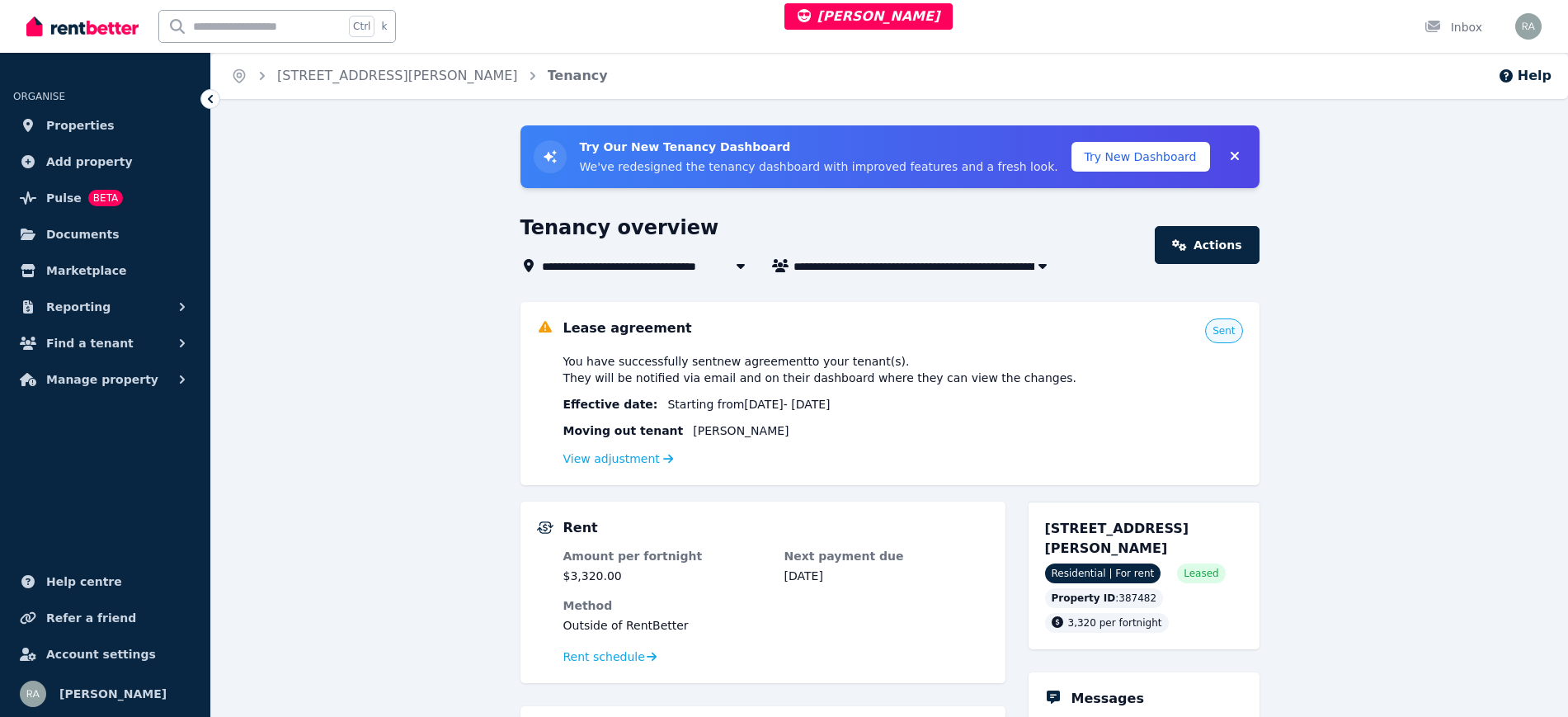
click at [937, 261] on span "[PERSON_NAME], [PERSON_NAME], [PERSON_NAME], [PERSON_NAME], and [PERSON_NAME]" at bounding box center [926, 265] width 264 height 19
type input "**********"
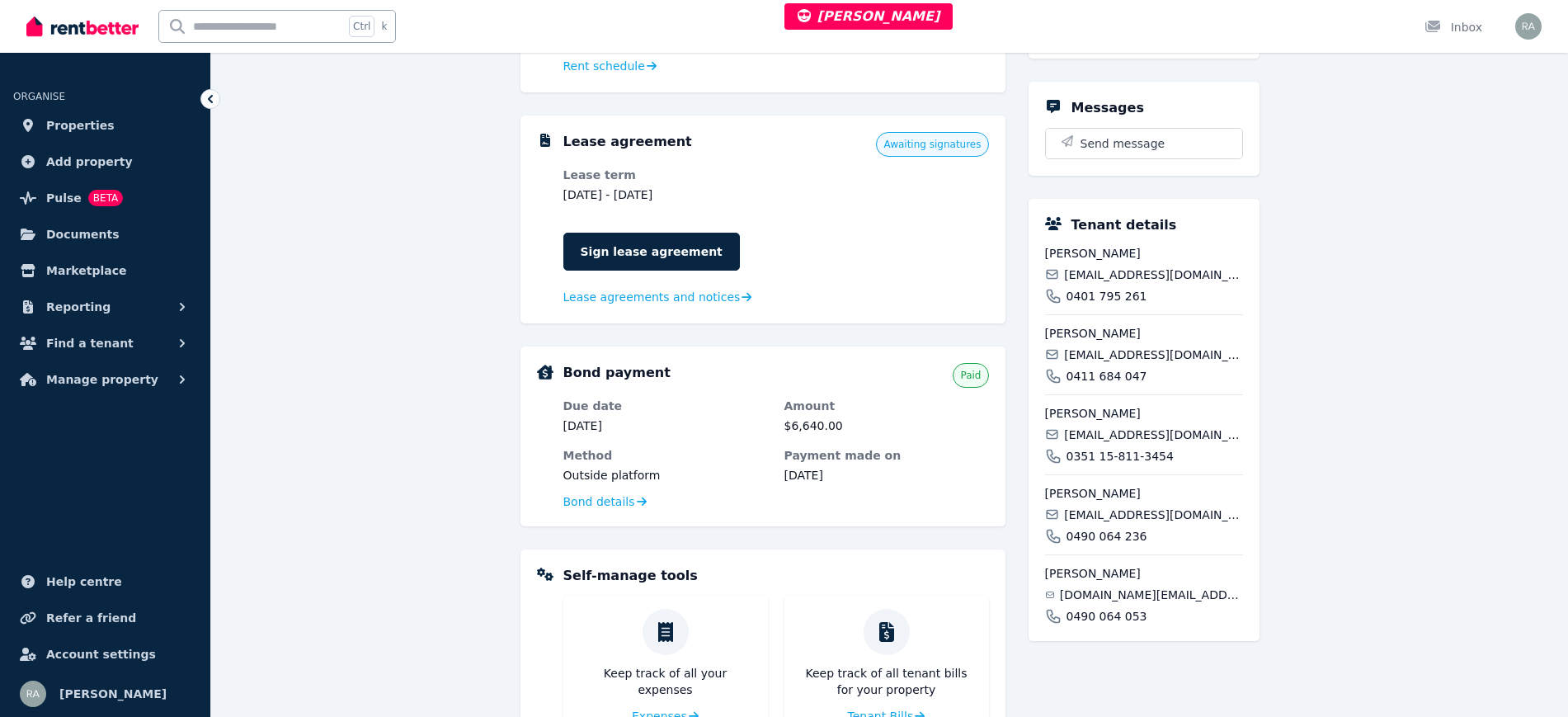
scroll to position [589, 0]
